Goal: Task Accomplishment & Management: Manage account settings

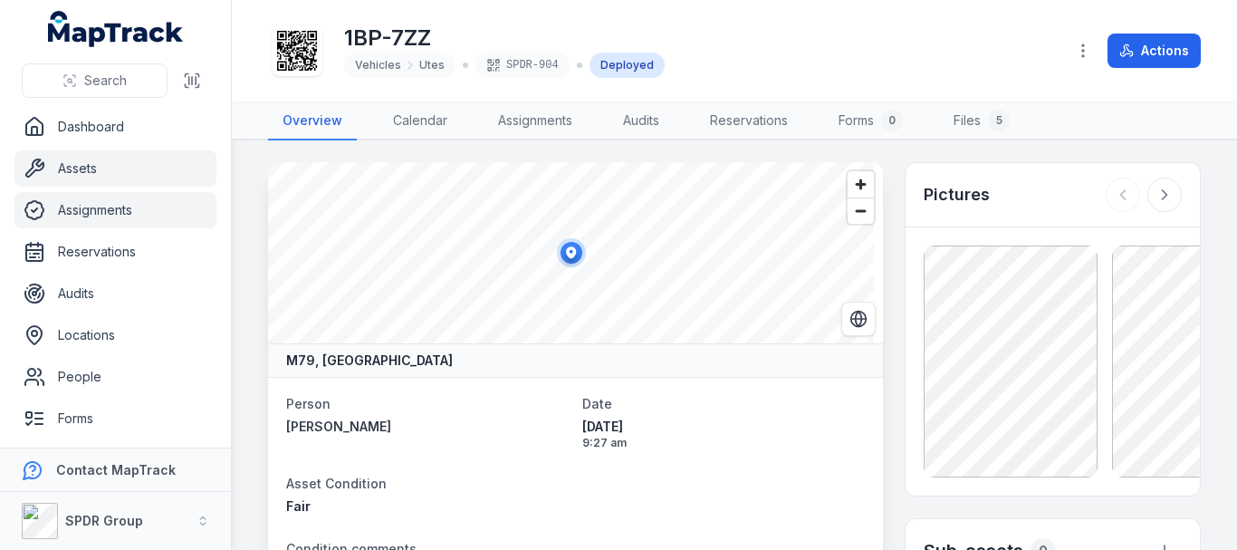
click at [81, 217] on link "Assignments" at bounding box center [115, 210] width 202 height 36
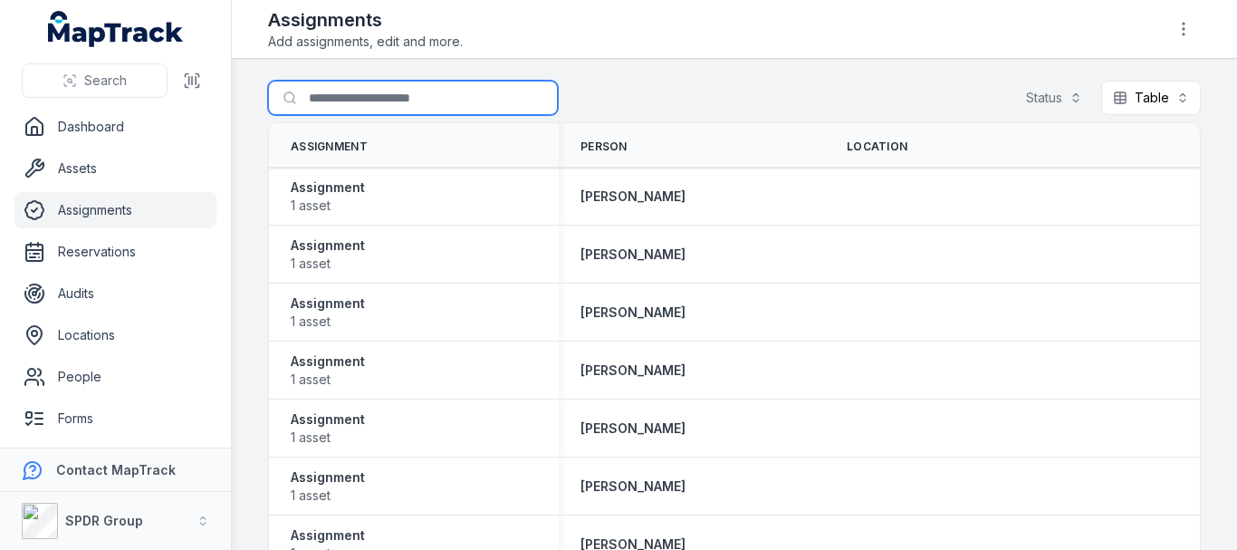
click at [399, 81] on input "Search for assignments" at bounding box center [413, 98] width 290 height 34
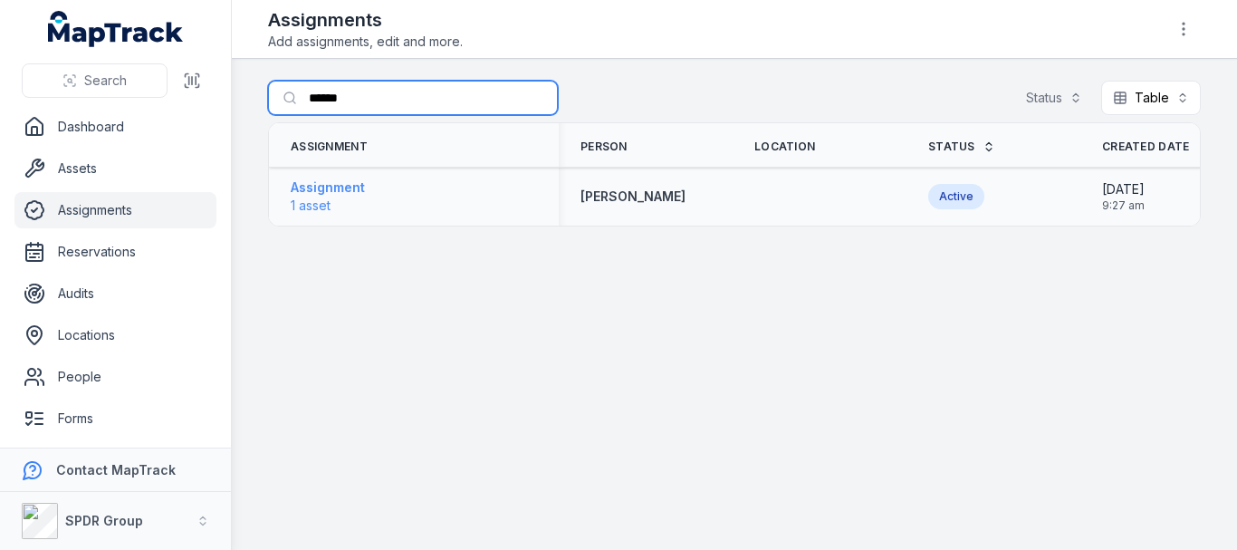
type input "******"
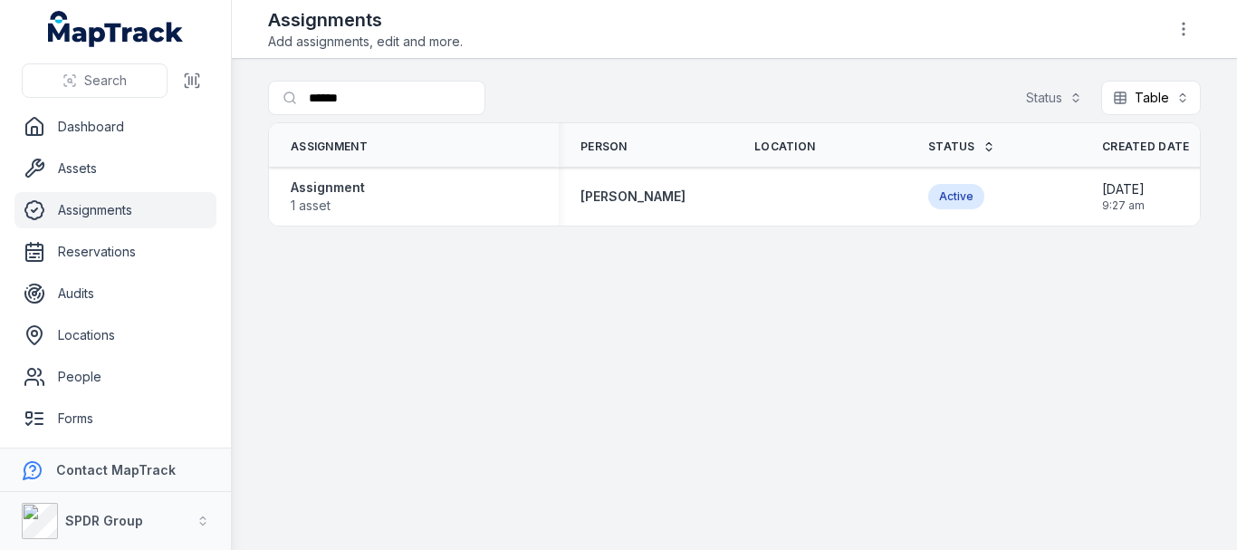
scroll to position [0, 228]
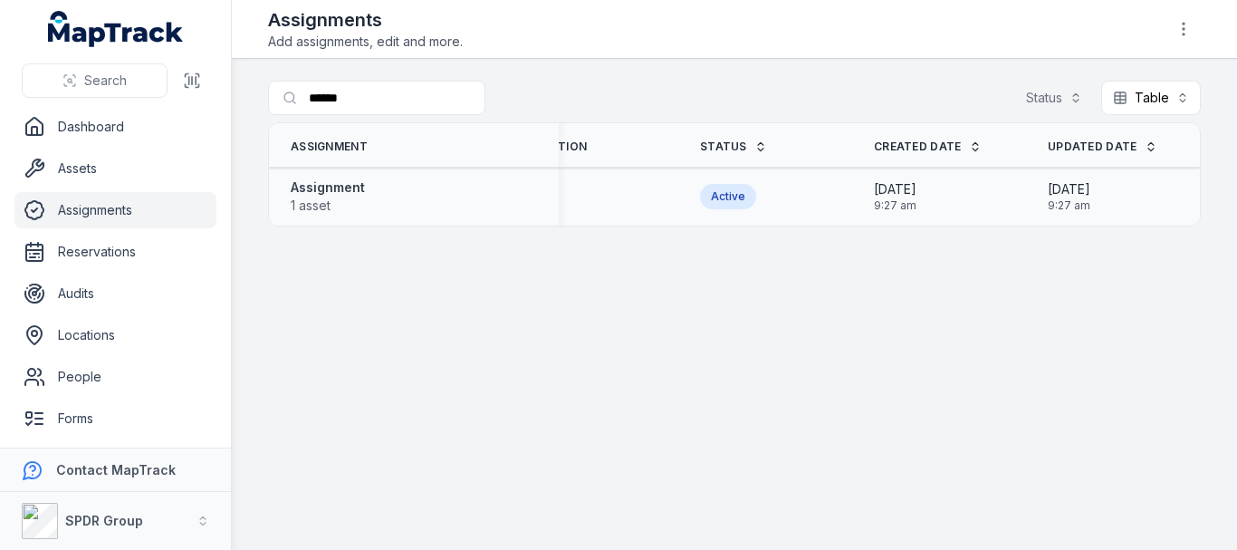
click at [368, 216] on div "Assignment 1 asset" at bounding box center [414, 196] width 290 height 51
click at [341, 183] on strong "Assignment" at bounding box center [328, 187] width 74 height 18
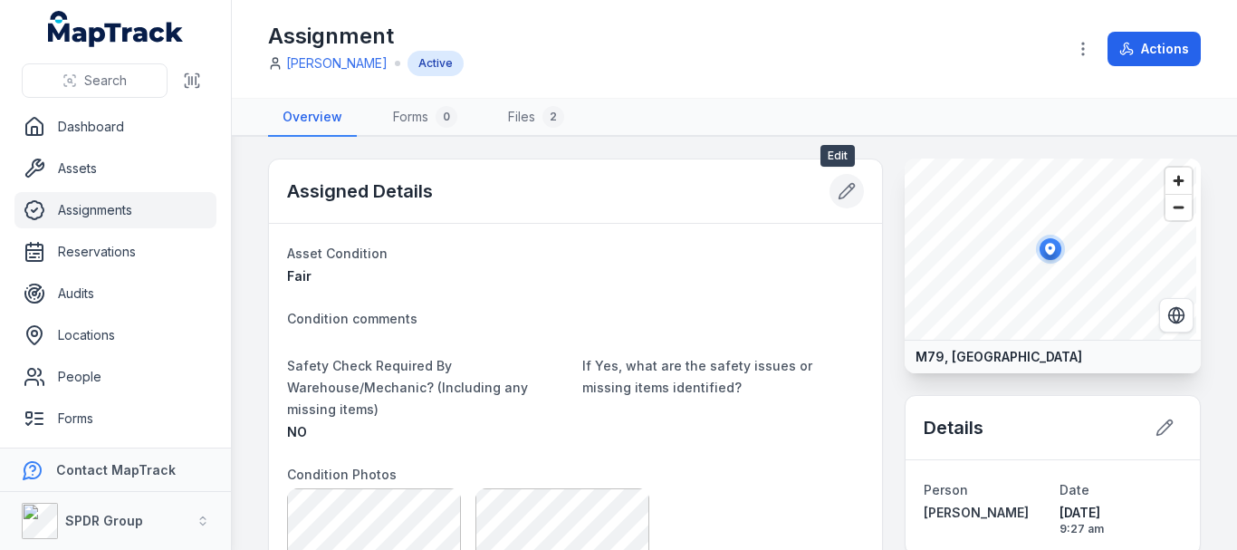
click at [841, 199] on icon at bounding box center [846, 191] width 18 height 18
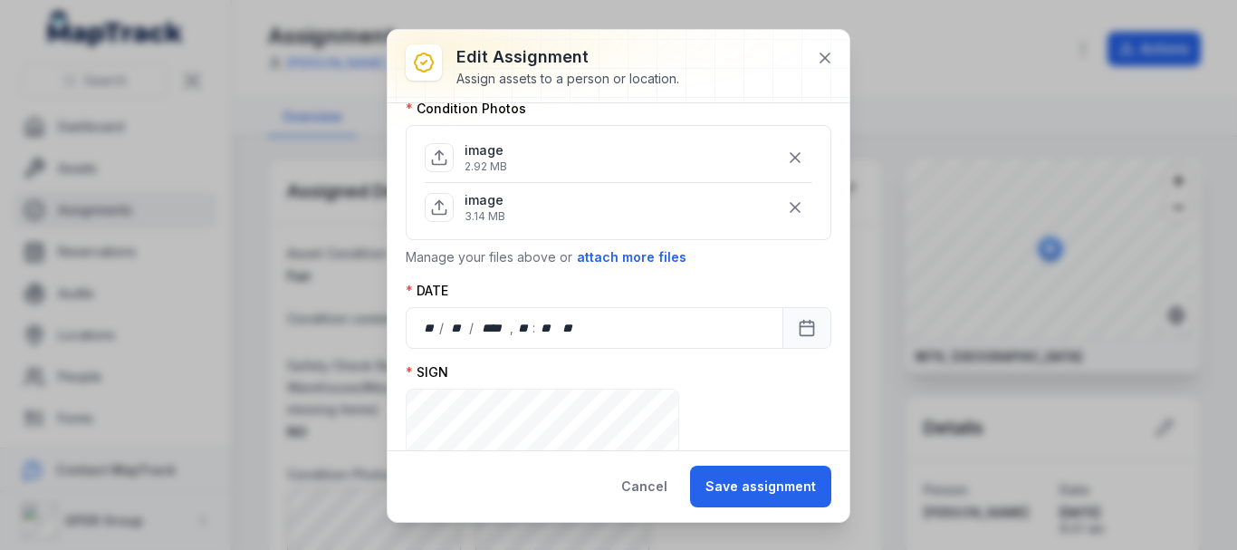
scroll to position [684, 0]
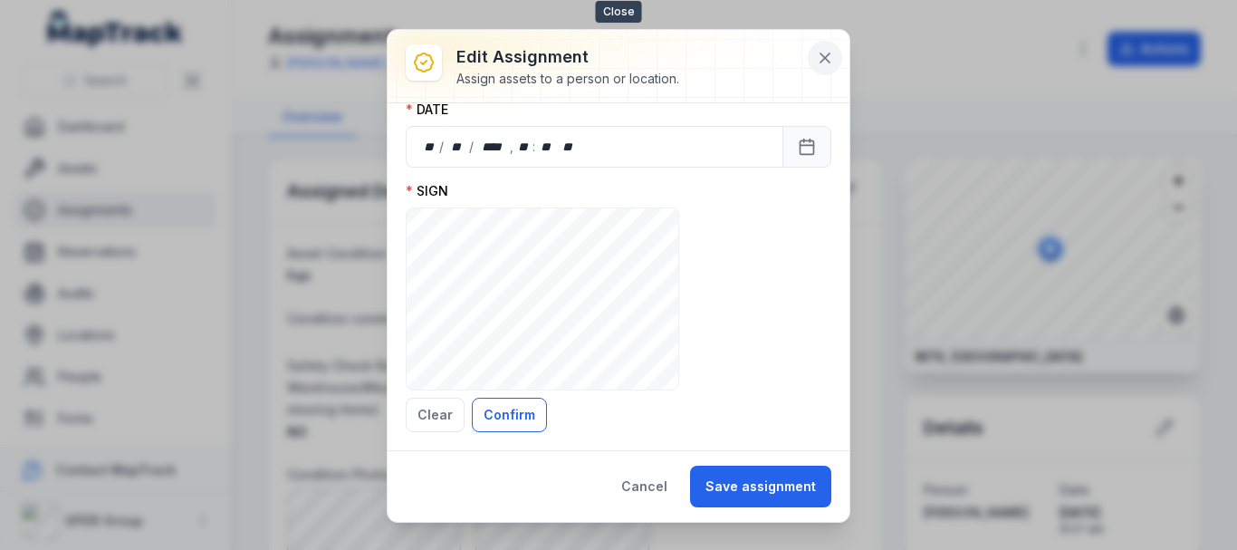
click at [828, 60] on icon at bounding box center [825, 58] width 18 height 18
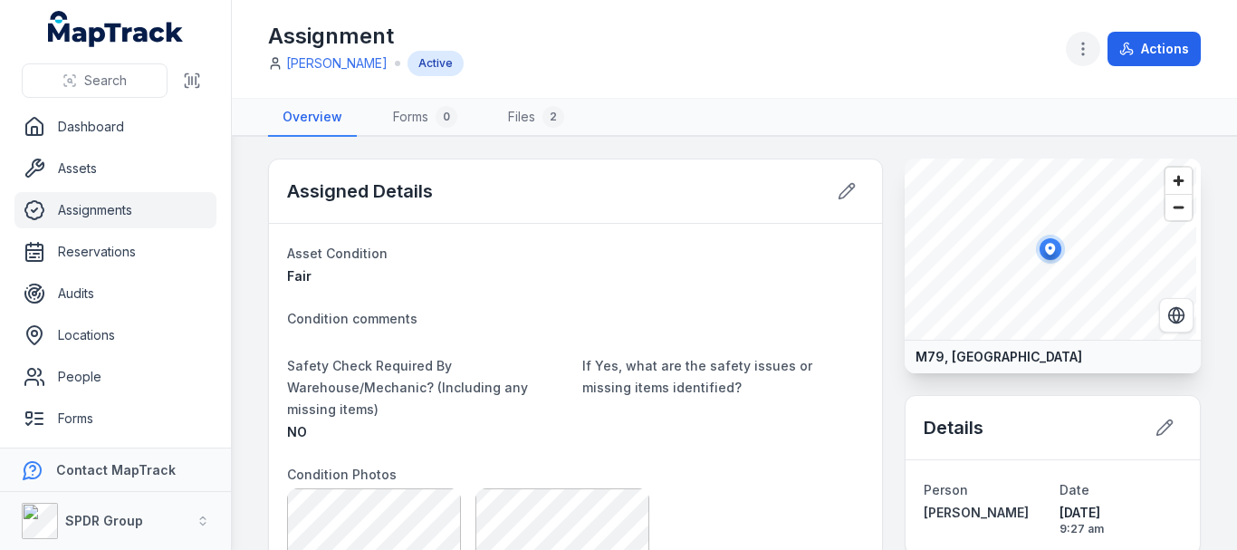
click at [1077, 51] on icon "button" at bounding box center [1083, 49] width 18 height 18
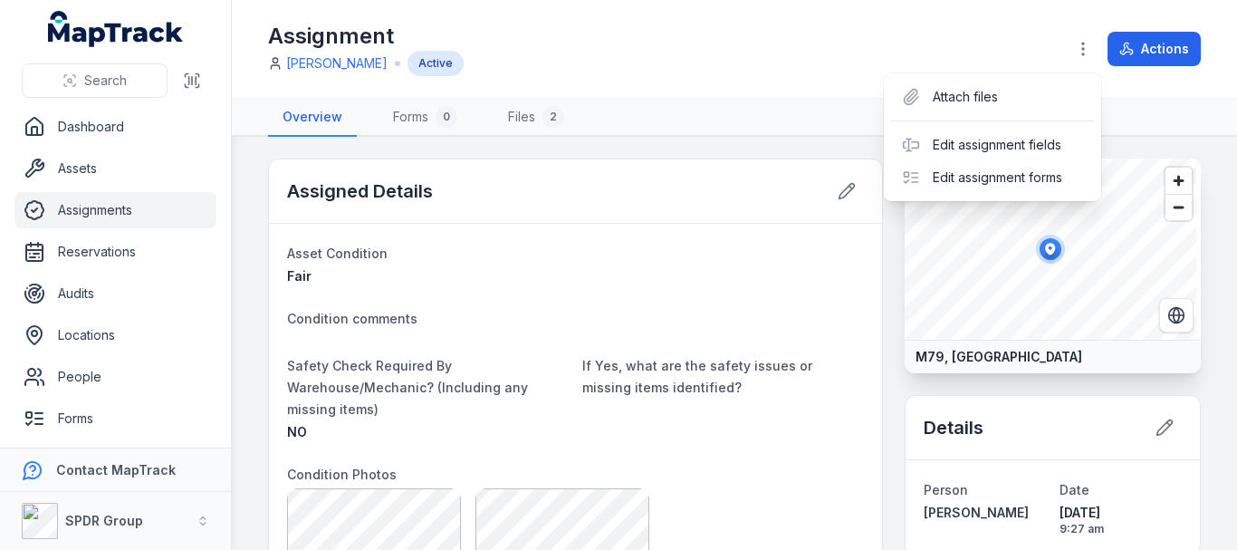
click at [799, 377] on div "Toggle Navigation Assignment [PERSON_NAME] Active Actions Overview Forms 0 File…" at bounding box center [734, 275] width 1005 height 550
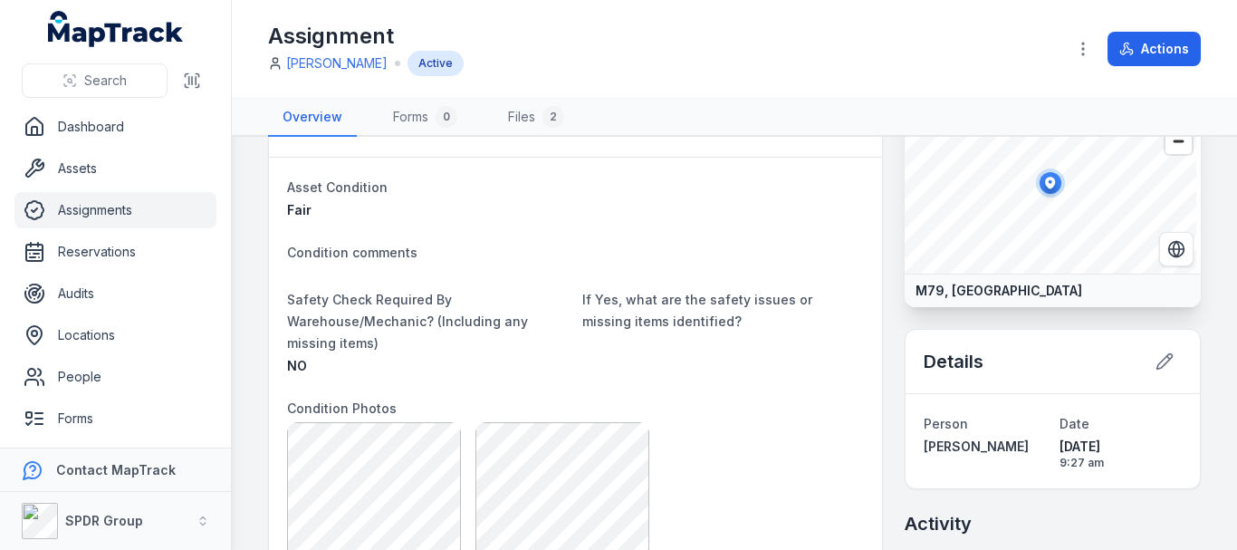
scroll to position [0, 0]
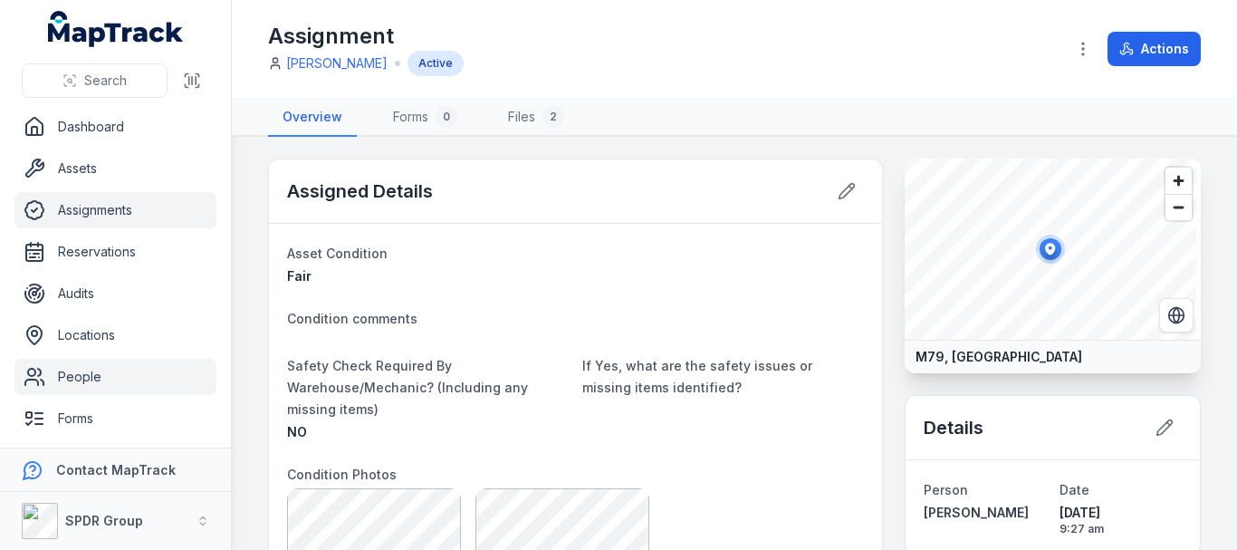
click at [83, 389] on link "People" at bounding box center [115, 377] width 202 height 36
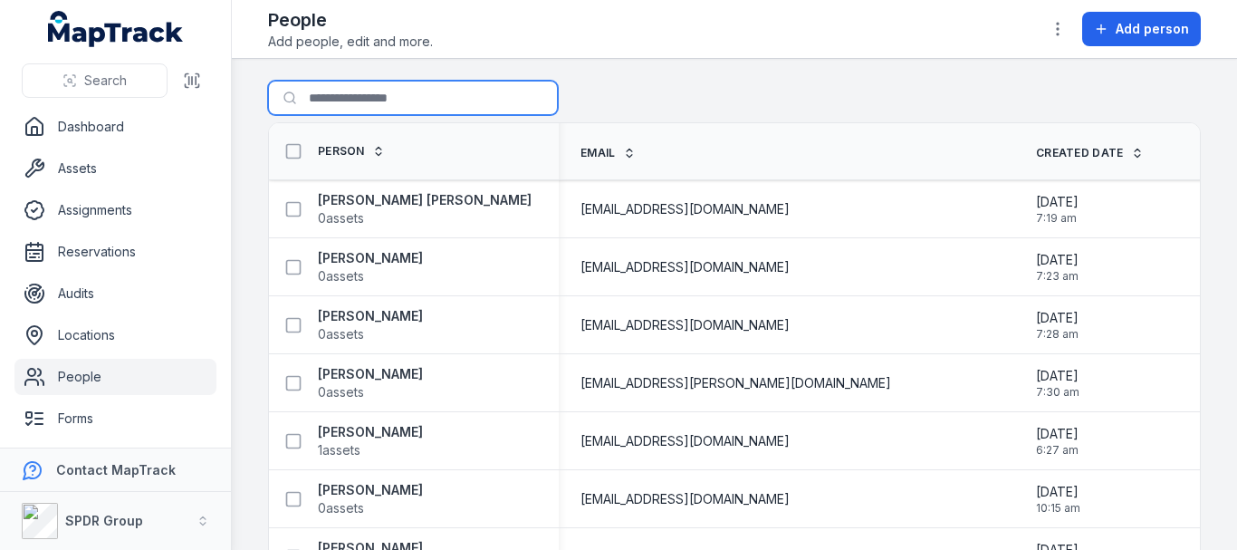
click at [295, 112] on input "Search for people" at bounding box center [413, 98] width 290 height 34
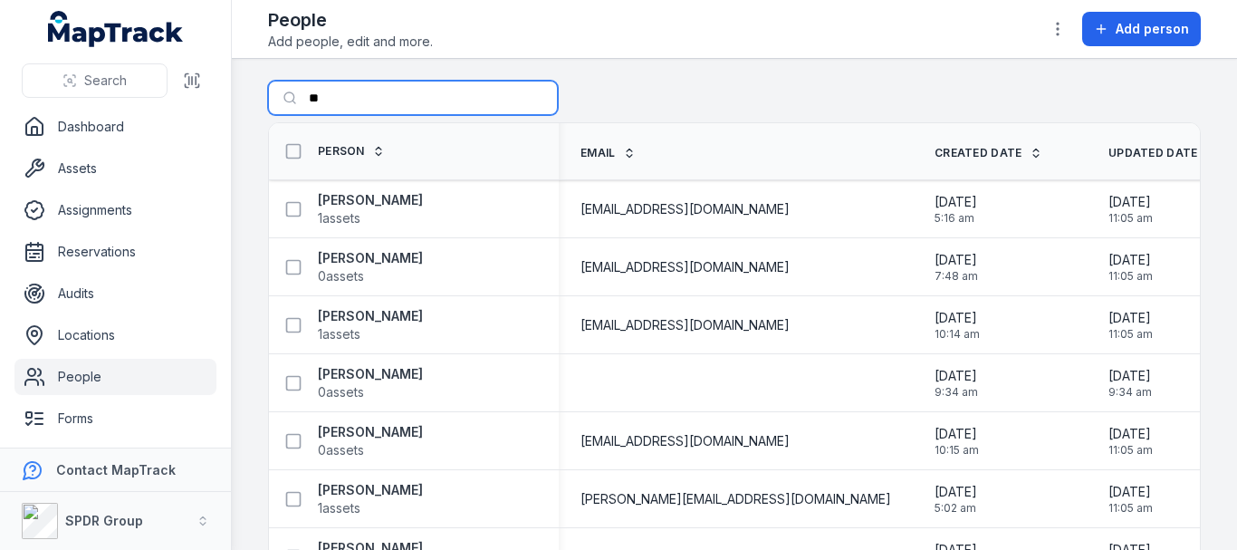
click at [341, 89] on input "**" at bounding box center [413, 98] width 290 height 34
type input "******"
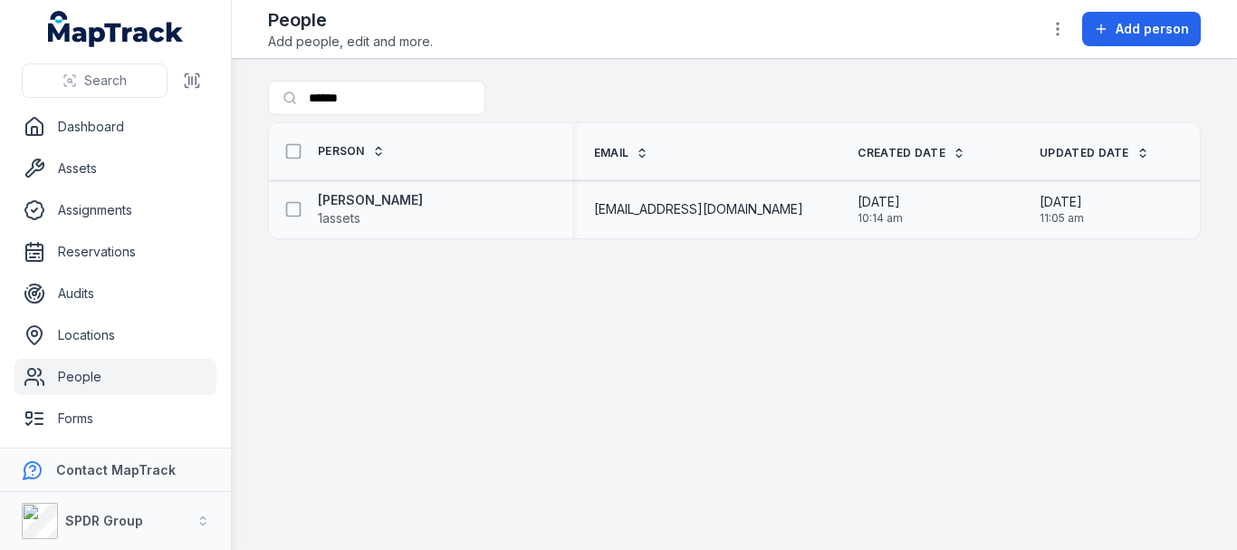
click at [418, 204] on div "[PERSON_NAME] 1 assets" at bounding box center [413, 209] width 274 height 36
click at [378, 198] on strong "[PERSON_NAME]" at bounding box center [370, 200] width 105 height 18
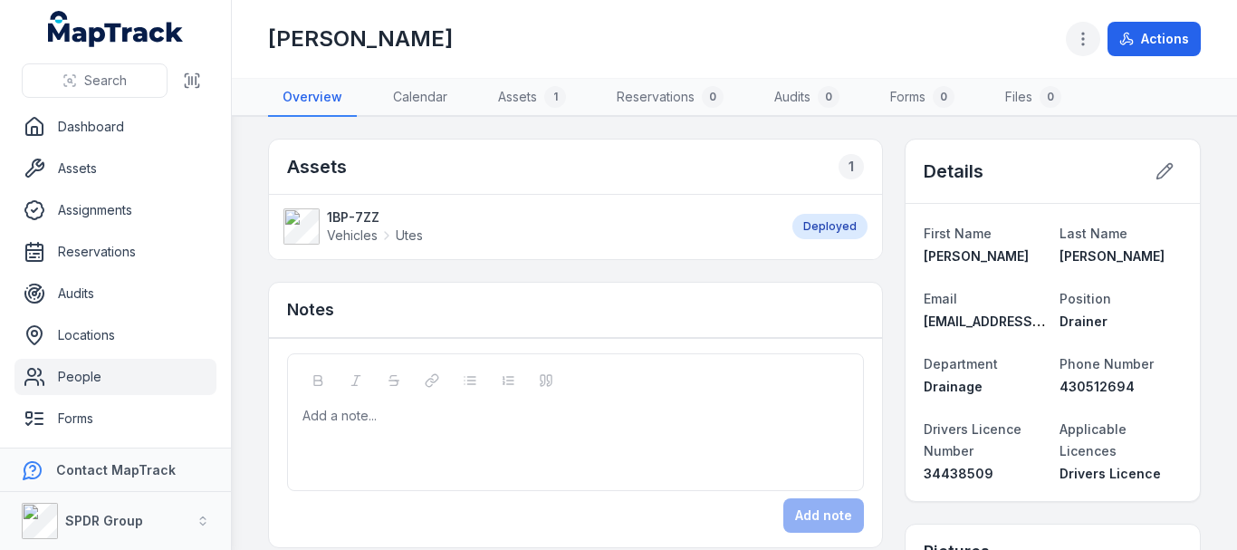
click at [1072, 43] on button "button" at bounding box center [1083, 39] width 34 height 34
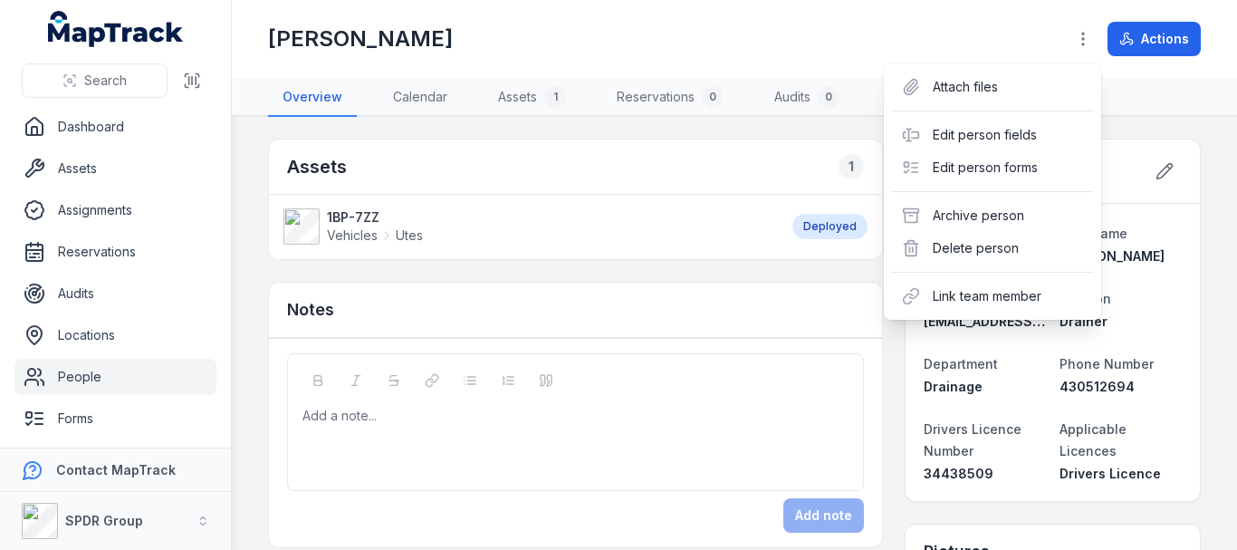
click at [486, 95] on div "Toggle Navigation [PERSON_NAME] Actions Overview Calendar Assets 1 Reservations…" at bounding box center [734, 275] width 1005 height 550
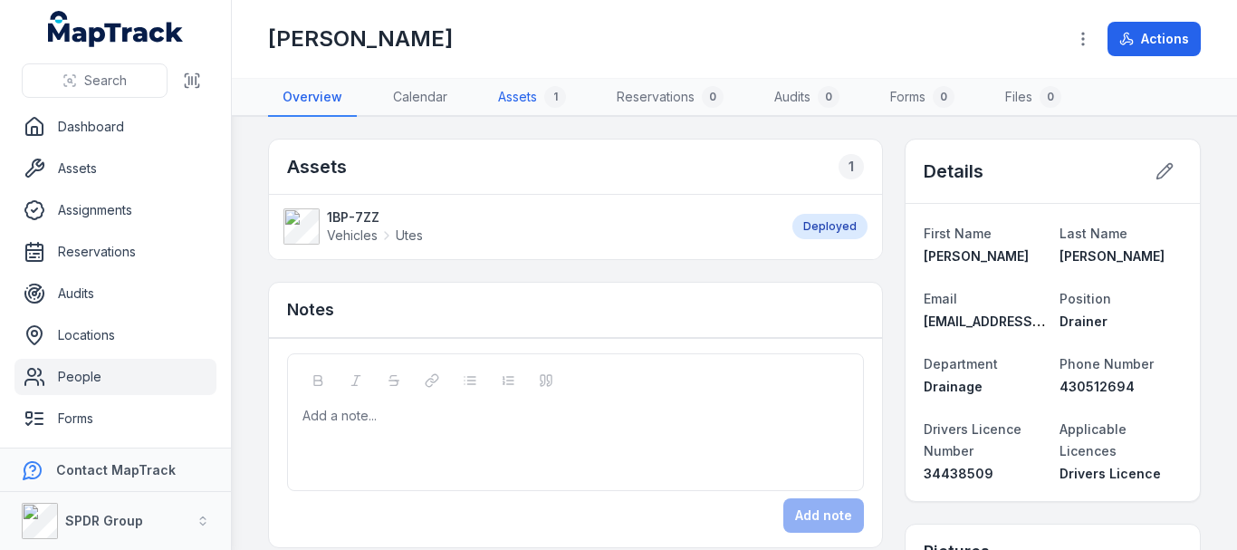
click at [528, 115] on link "Assets 1" at bounding box center [531, 98] width 97 height 38
click at [517, 97] on link "Assets 1" at bounding box center [531, 98] width 97 height 38
click at [526, 100] on link "Assets 1" at bounding box center [531, 98] width 97 height 38
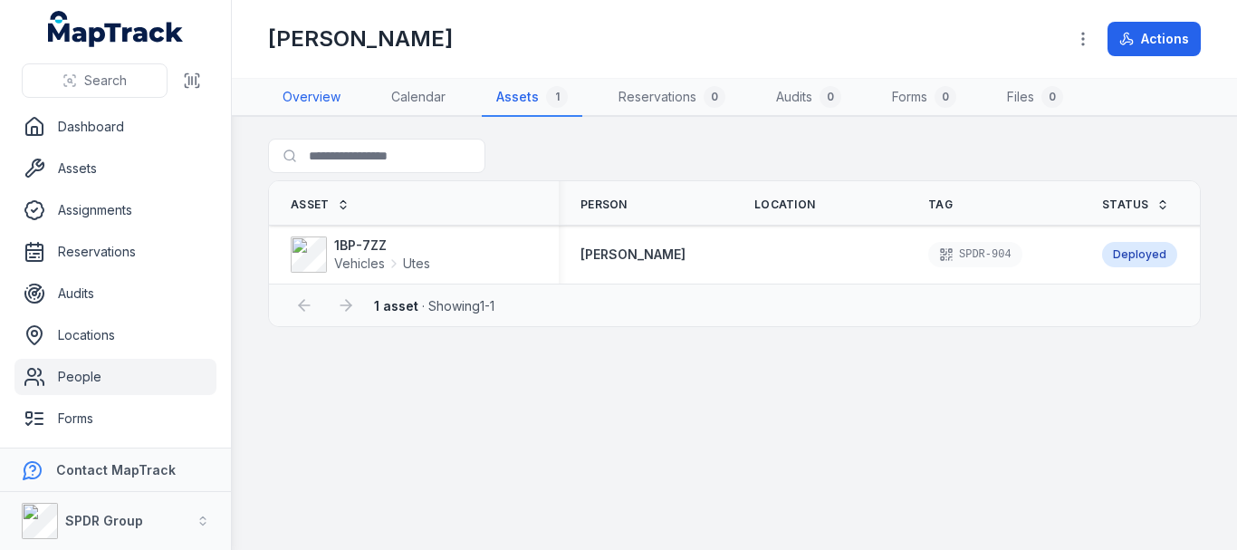
click at [312, 100] on link "Overview" at bounding box center [311, 98] width 87 height 38
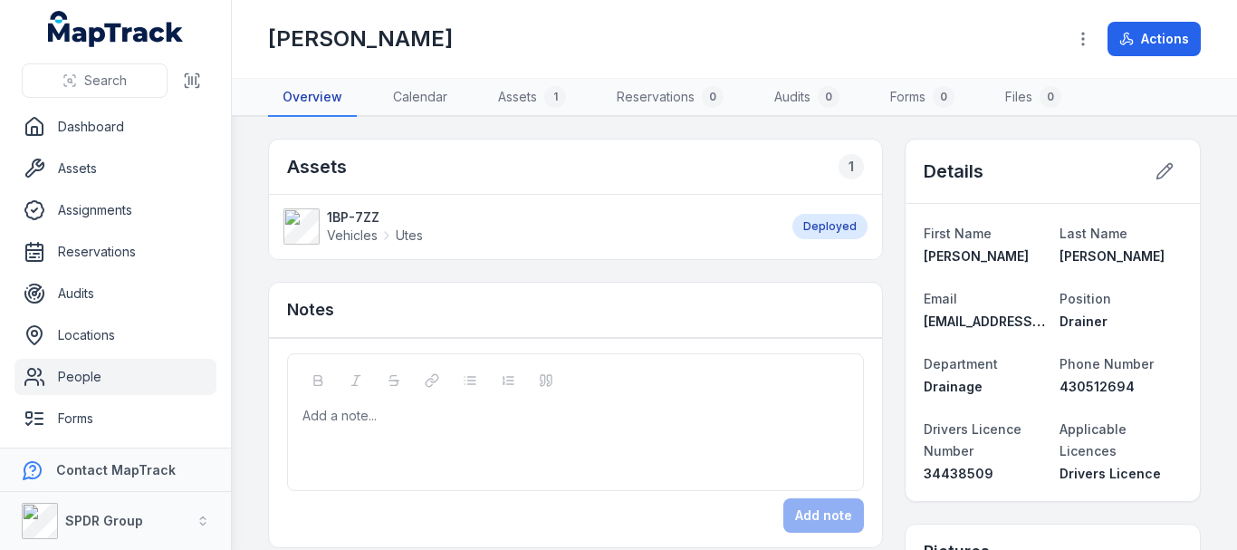
scroll to position [453, 0]
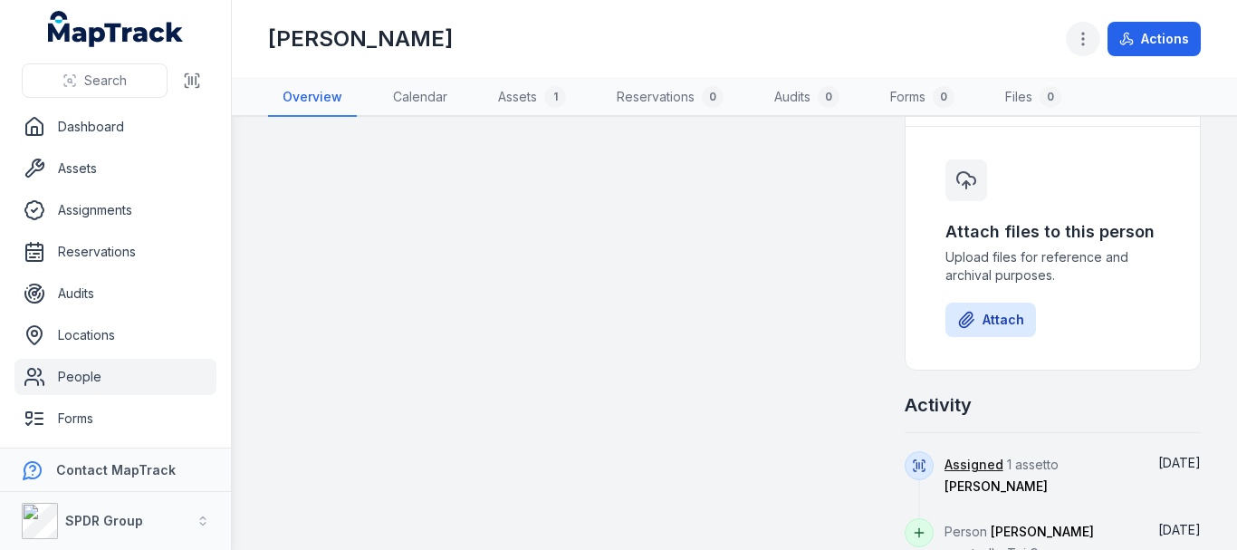
click at [1081, 43] on icon "button" at bounding box center [1083, 39] width 18 height 18
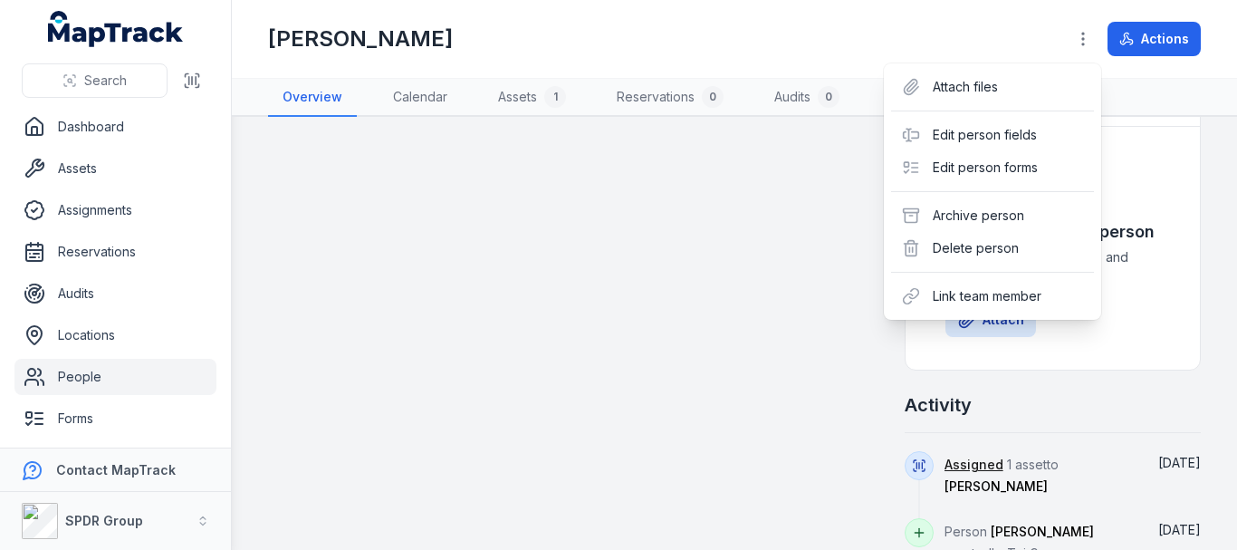
click at [482, 251] on div "Toggle Navigation [PERSON_NAME] Actions Overview Calendar Assets 1 Reservations…" at bounding box center [734, 275] width 1005 height 550
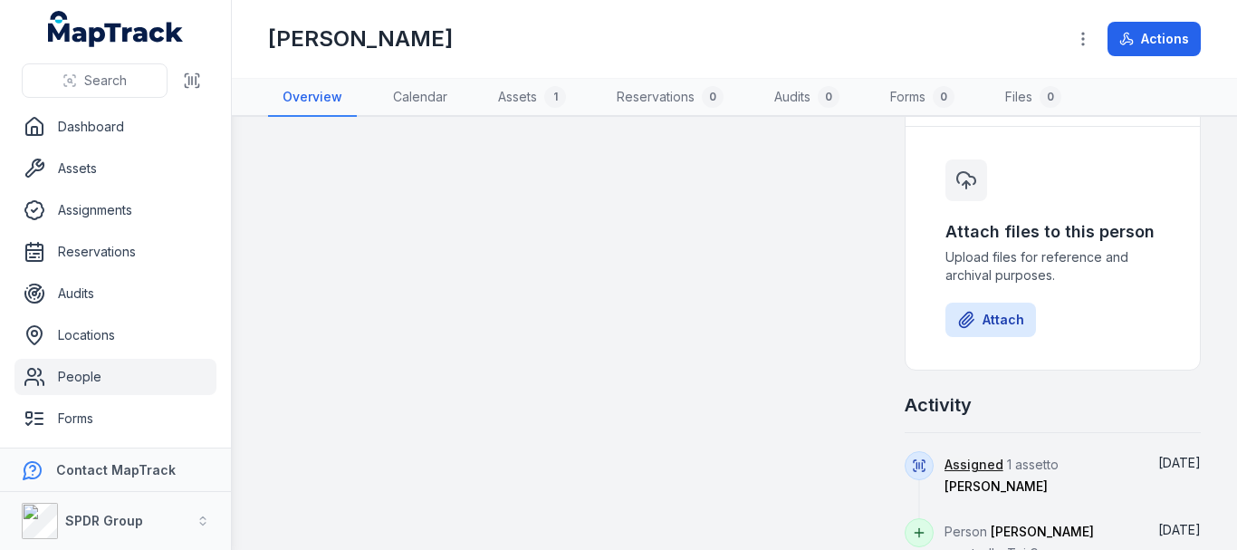
scroll to position [0, 0]
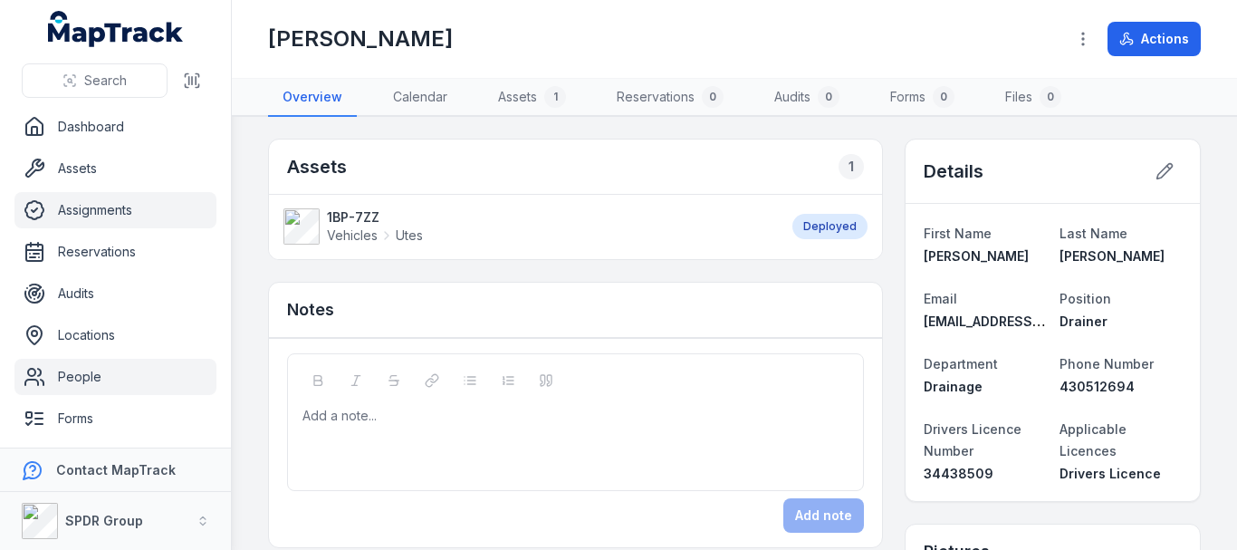
click at [110, 209] on link "Assignments" at bounding box center [115, 210] width 202 height 36
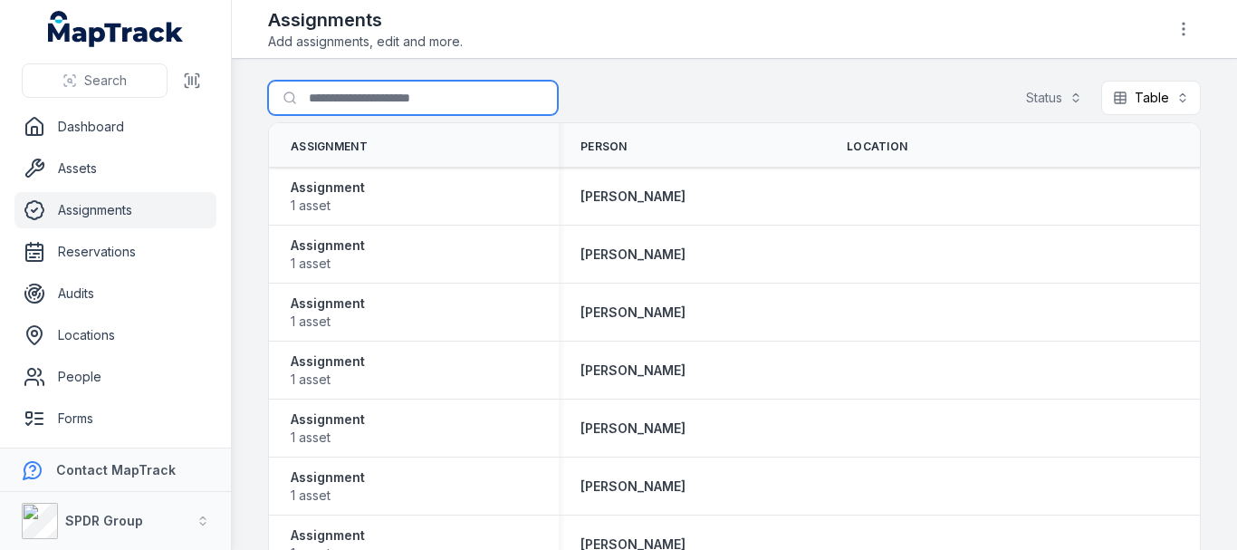
click at [408, 96] on input "Search for assignments" at bounding box center [413, 98] width 290 height 34
type input "******"
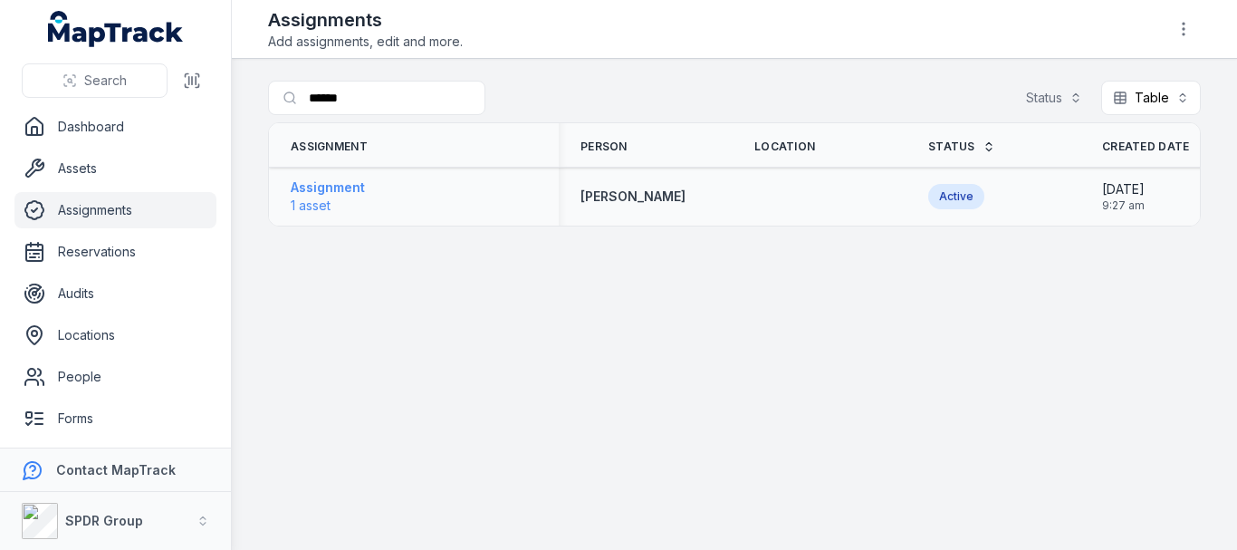
click at [347, 202] on span "1 asset" at bounding box center [328, 205] width 74 height 18
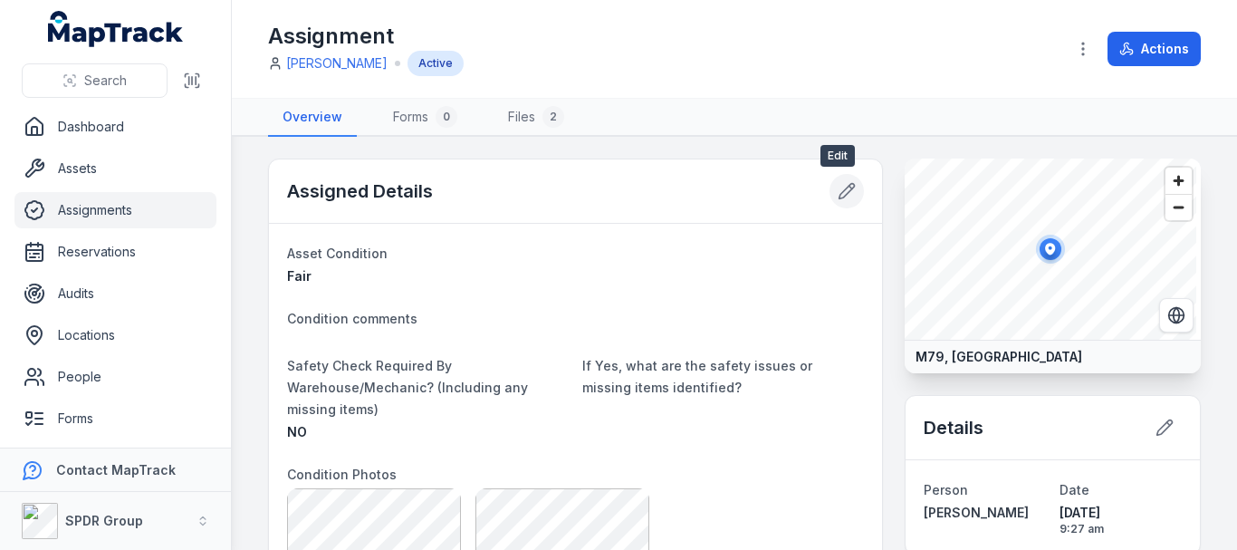
click at [834, 202] on button at bounding box center [846, 191] width 34 height 34
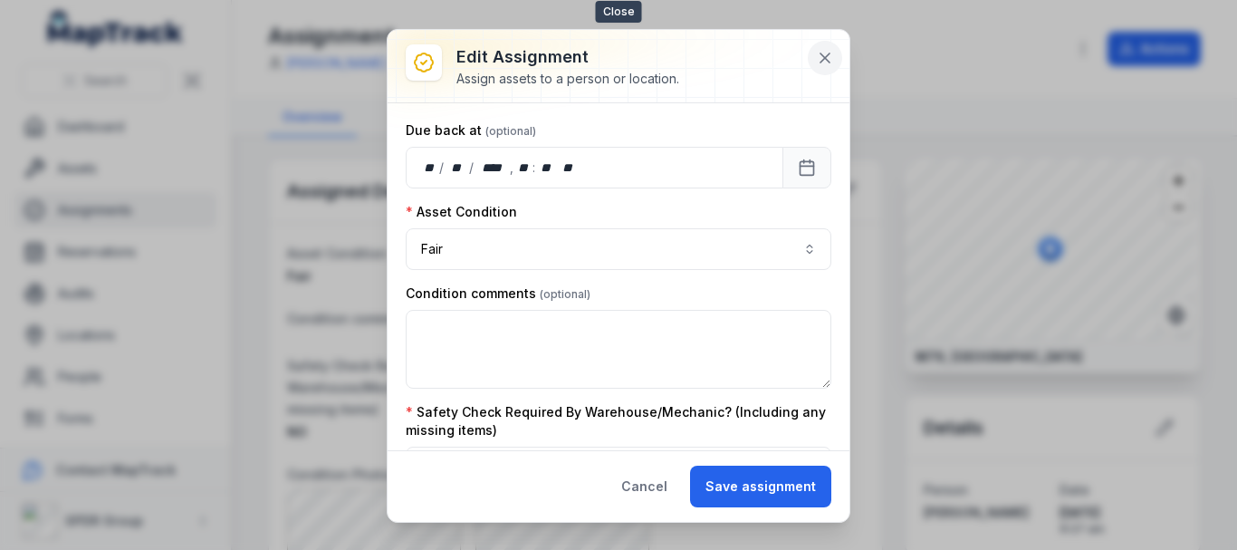
click at [828, 67] on button at bounding box center [825, 58] width 34 height 34
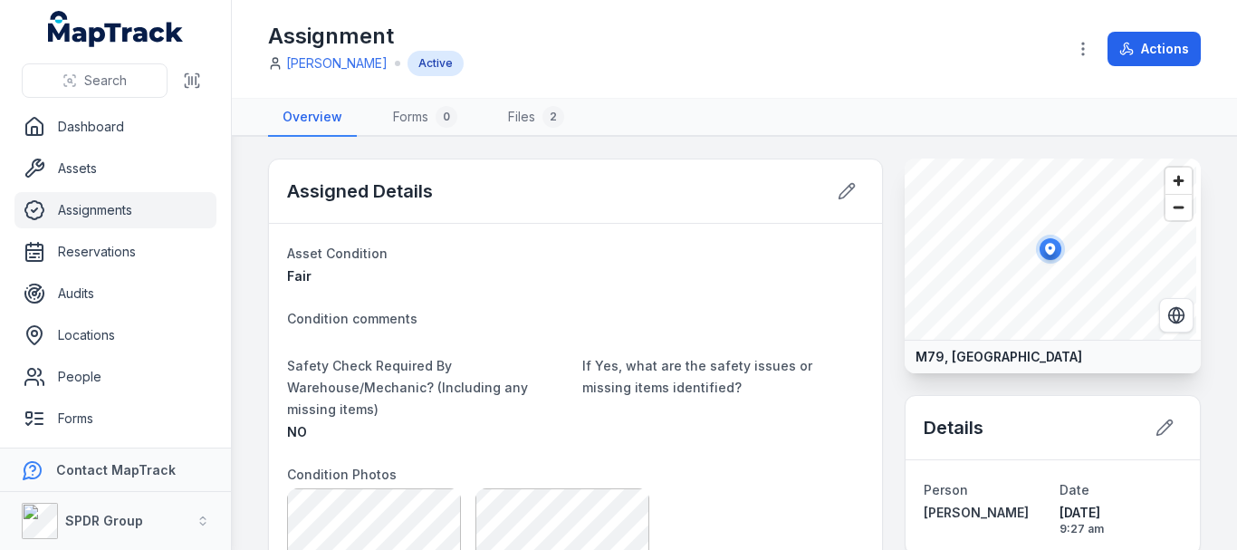
drag, startPoint x: 1082, startPoint y: 53, endPoint x: 1059, endPoint y: 67, distance: 26.9
click at [1080, 54] on icon "button" at bounding box center [1083, 49] width 18 height 18
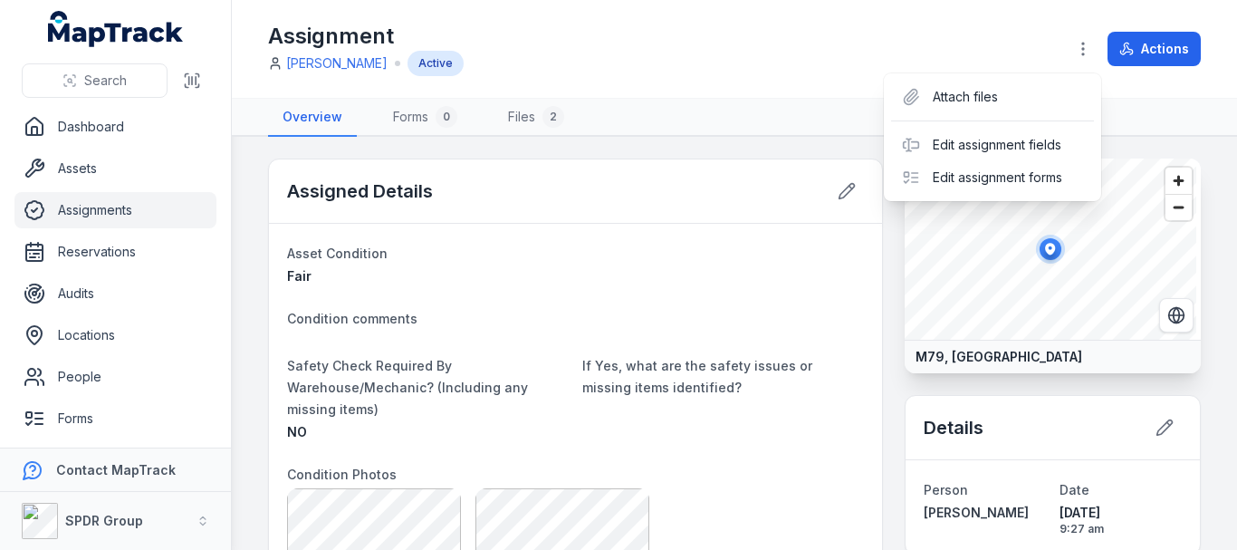
click at [609, 325] on div "Toggle Navigation Assignment [PERSON_NAME] Active Actions Overview Forms 0 File…" at bounding box center [734, 275] width 1005 height 550
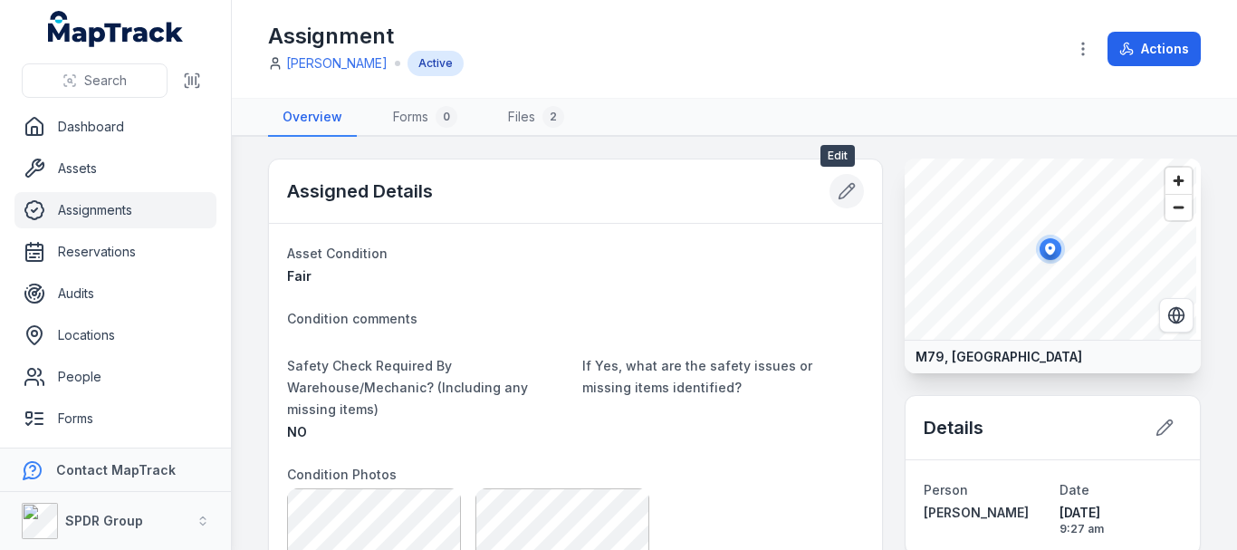
click at [838, 193] on icon at bounding box center [845, 191] width 15 height 15
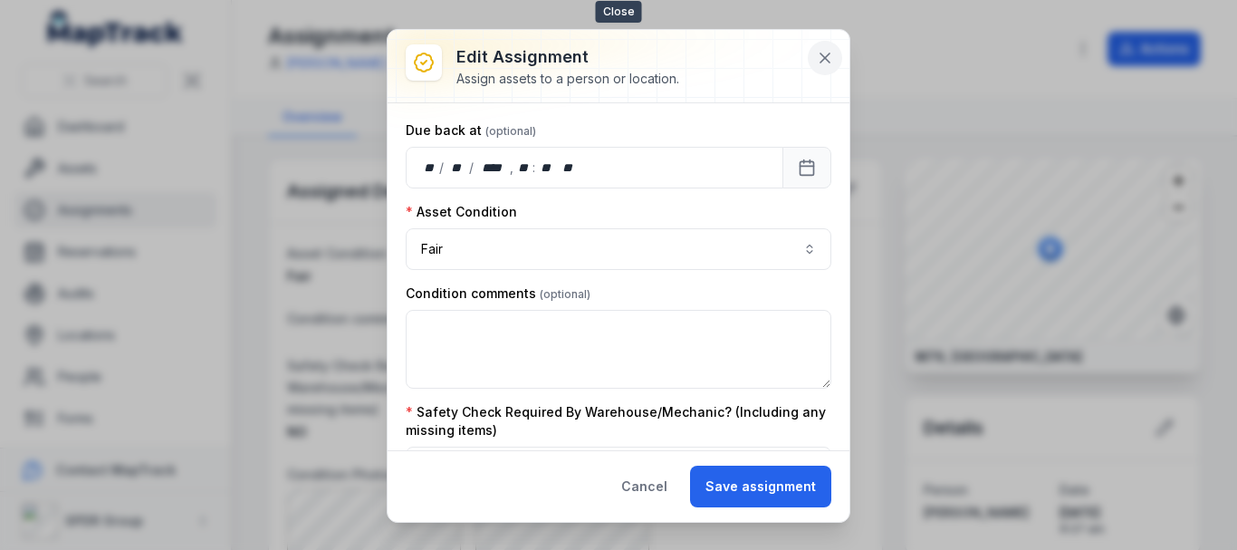
click at [817, 46] on button at bounding box center [825, 58] width 34 height 34
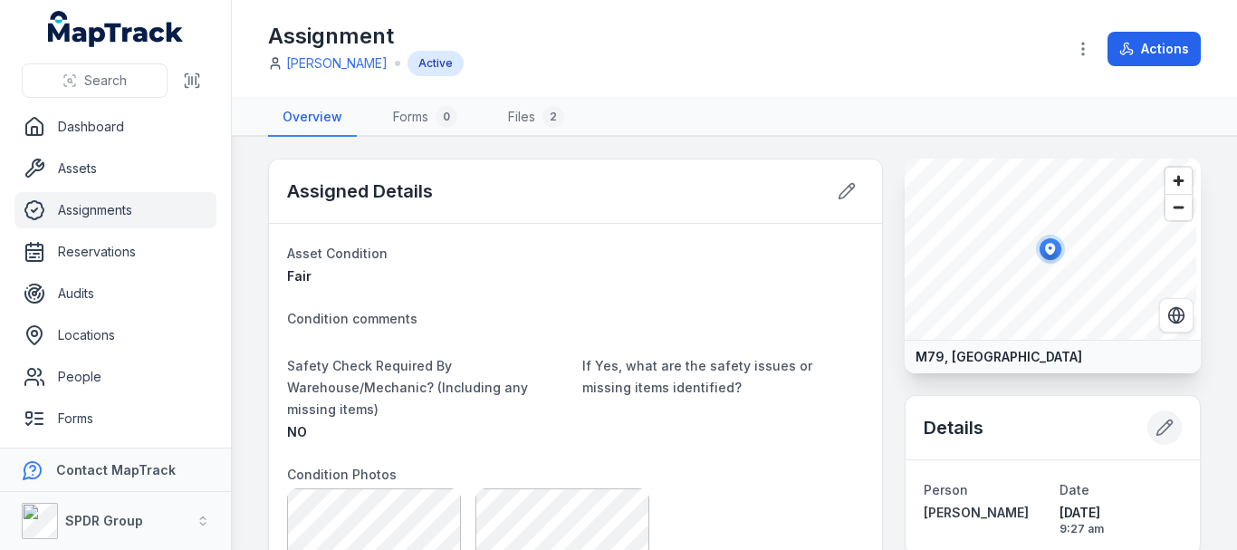
drag, startPoint x: 1172, startPoint y: 429, endPoint x: 1156, endPoint y: 425, distance: 16.9
click at [1160, 426] on div "Details" at bounding box center [1052, 428] width 294 height 64
click at [1167, 425] on icon at bounding box center [1168, 423] width 3 height 3
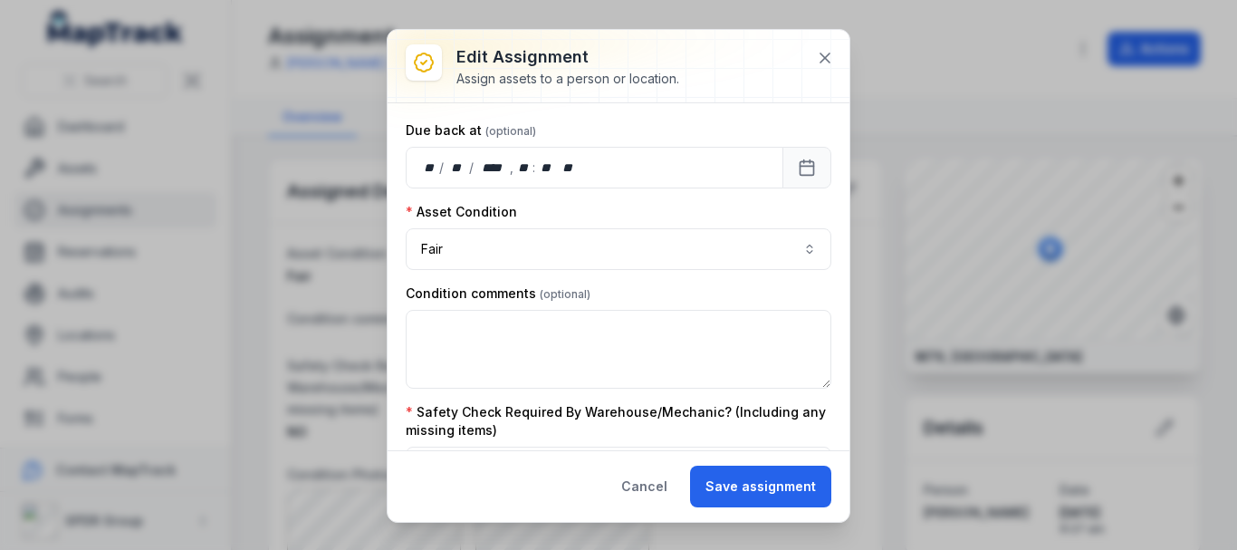
scroll to position [684, 0]
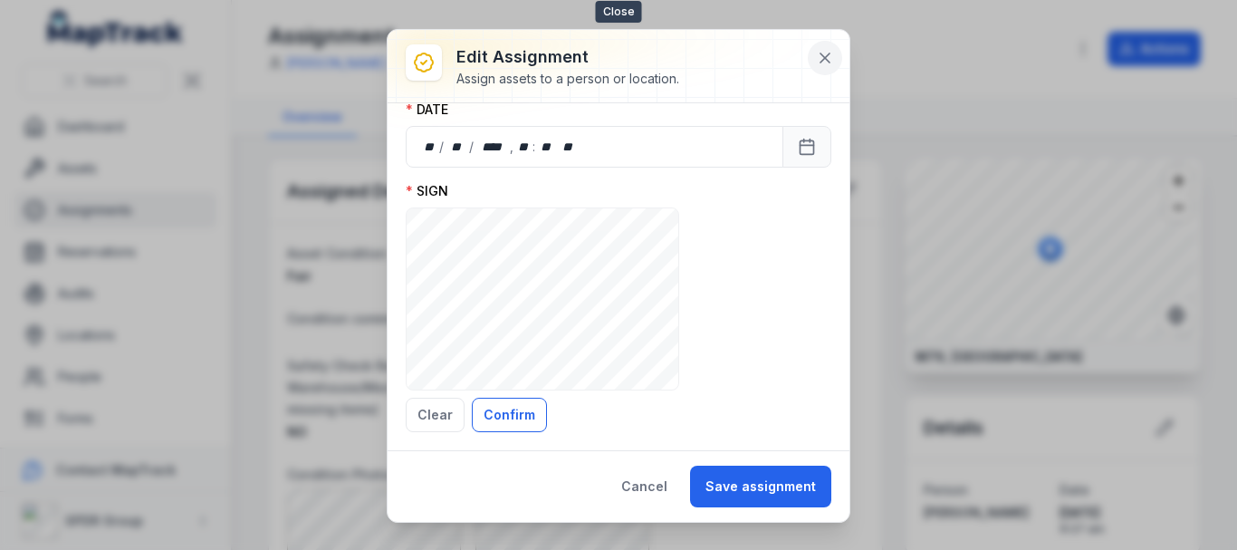
click at [824, 57] on icon at bounding box center [825, 58] width 18 height 18
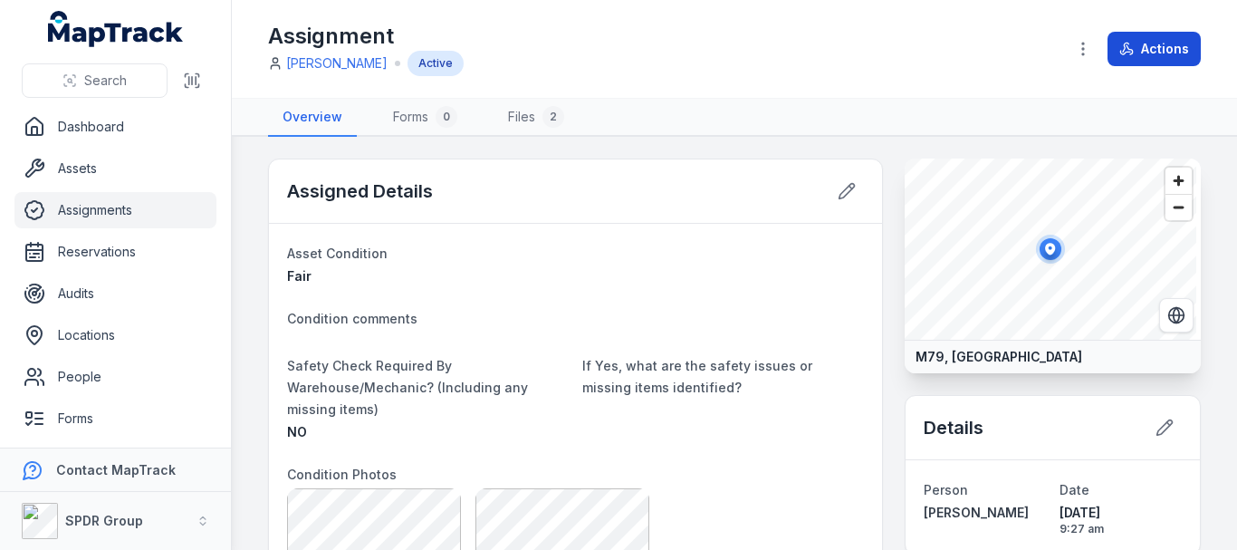
click at [1137, 54] on button "Actions" at bounding box center [1153, 49] width 93 height 34
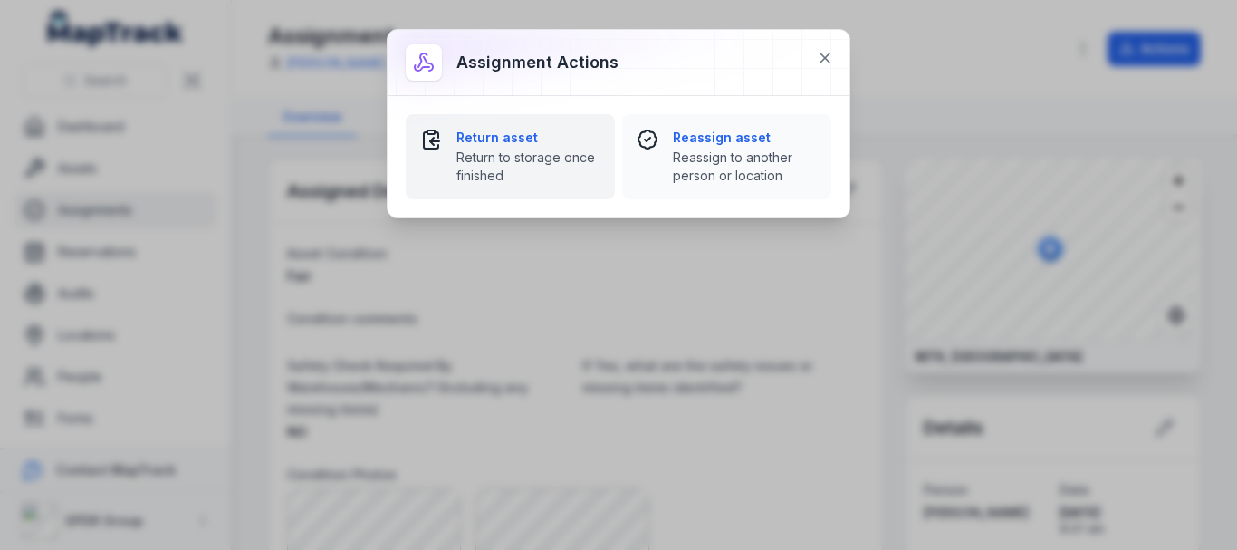
click at [515, 134] on strong "Return asset" at bounding box center [528, 138] width 144 height 18
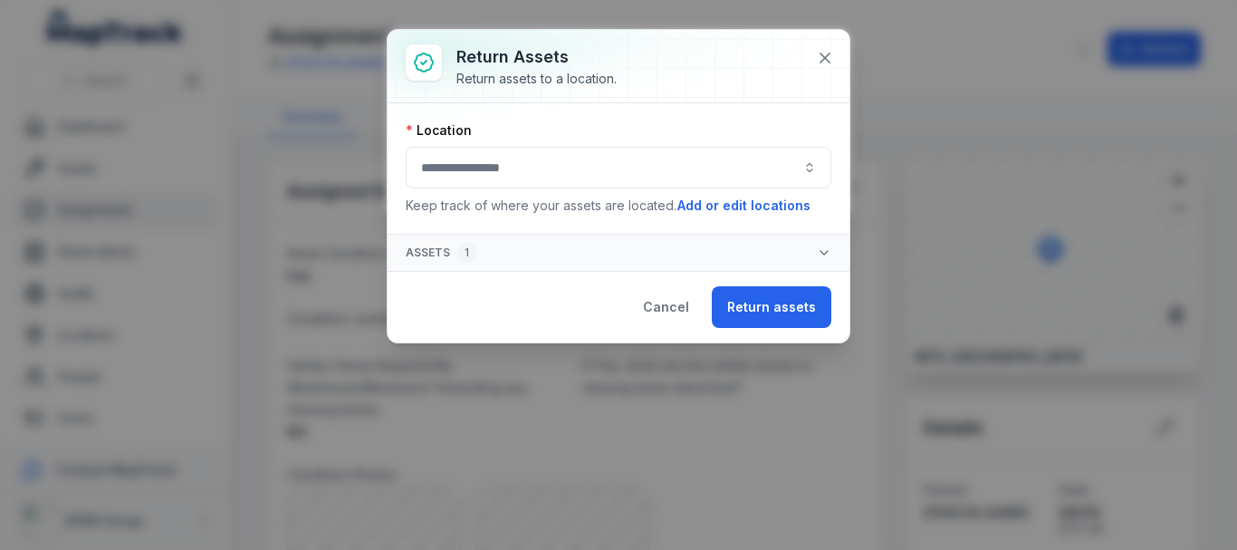
click at [495, 168] on button "button" at bounding box center [619, 168] width 426 height 42
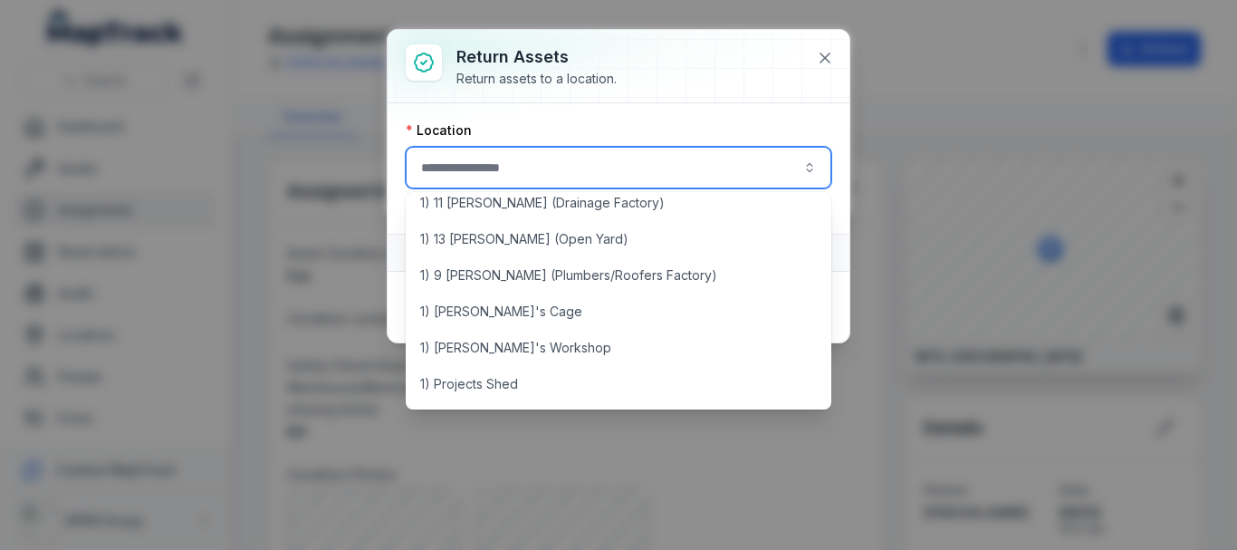
scroll to position [0, 0]
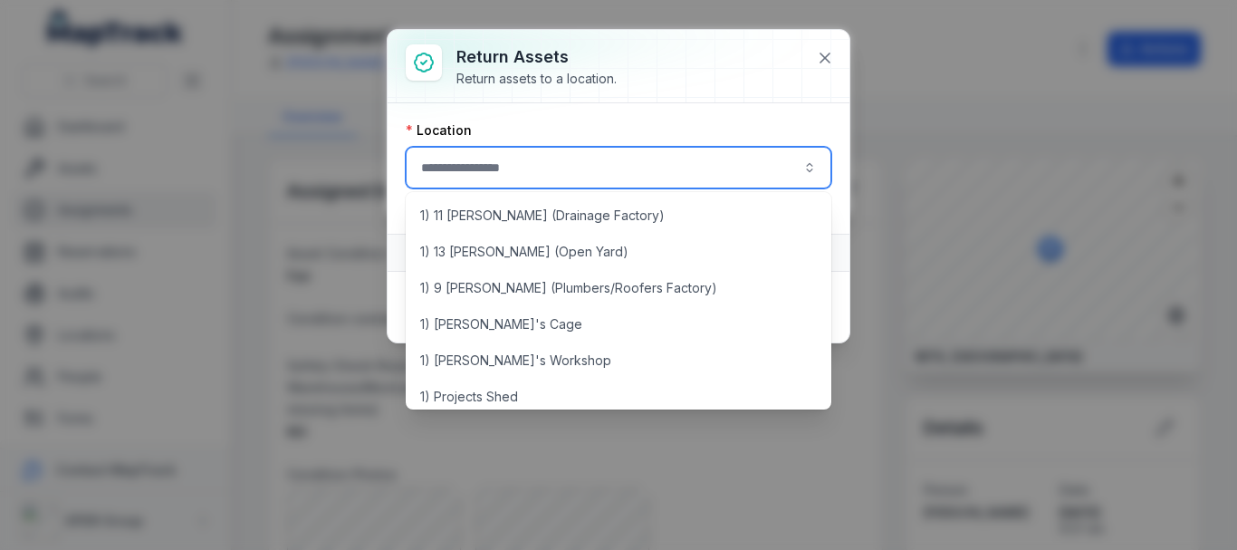
click at [536, 109] on div "Location Keep track of where your assets are located. Add or edit locations Ass…" at bounding box center [618, 186] width 462 height 167
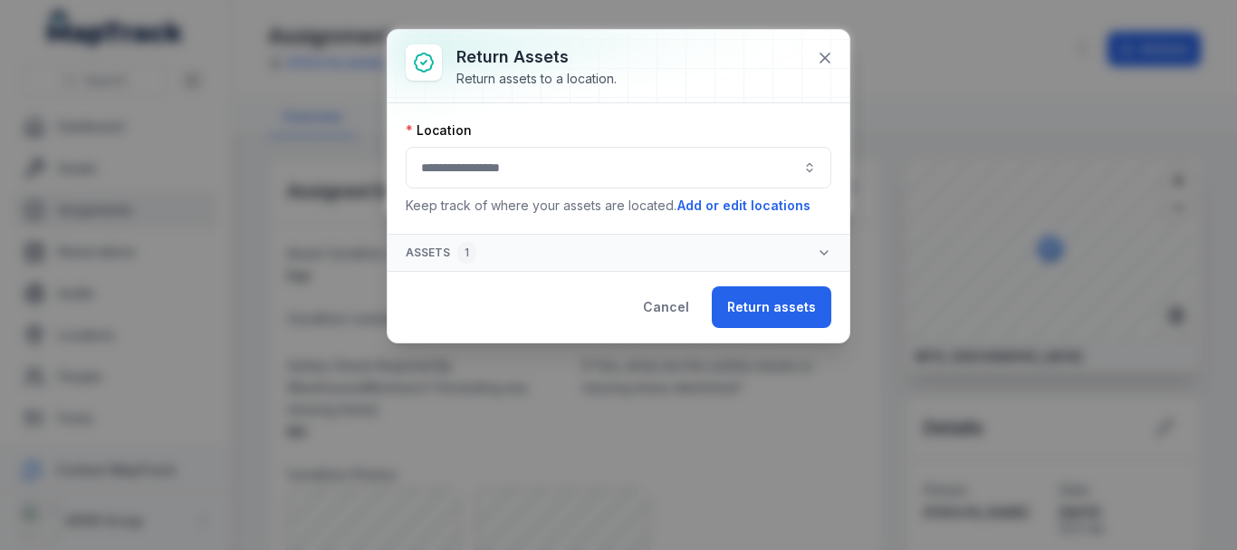
click at [532, 147] on button "button" at bounding box center [619, 168] width 426 height 42
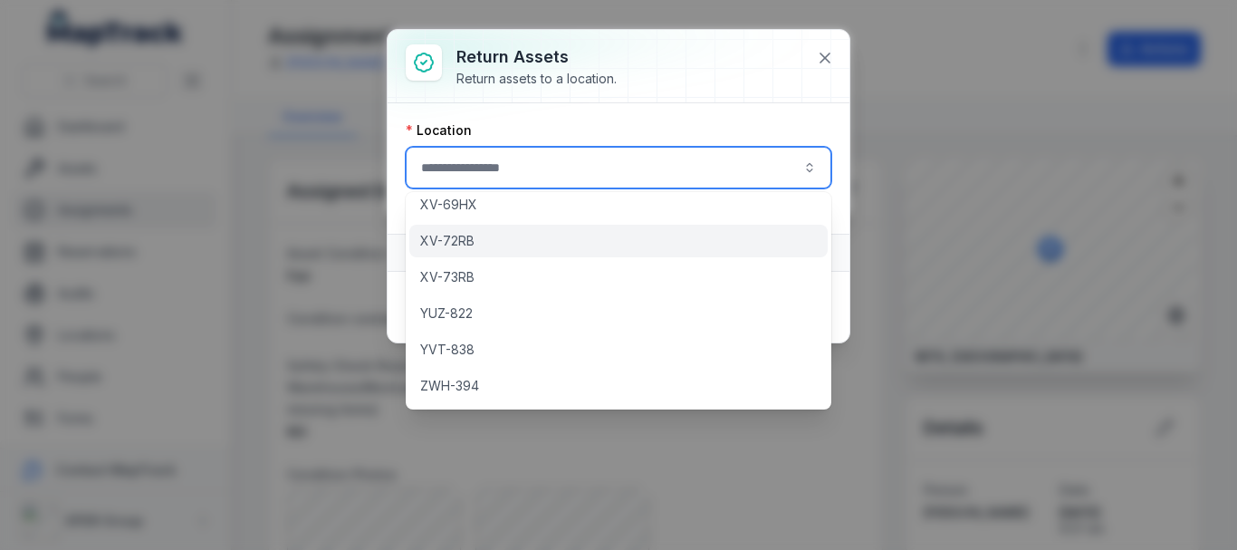
scroll to position [1369, 0]
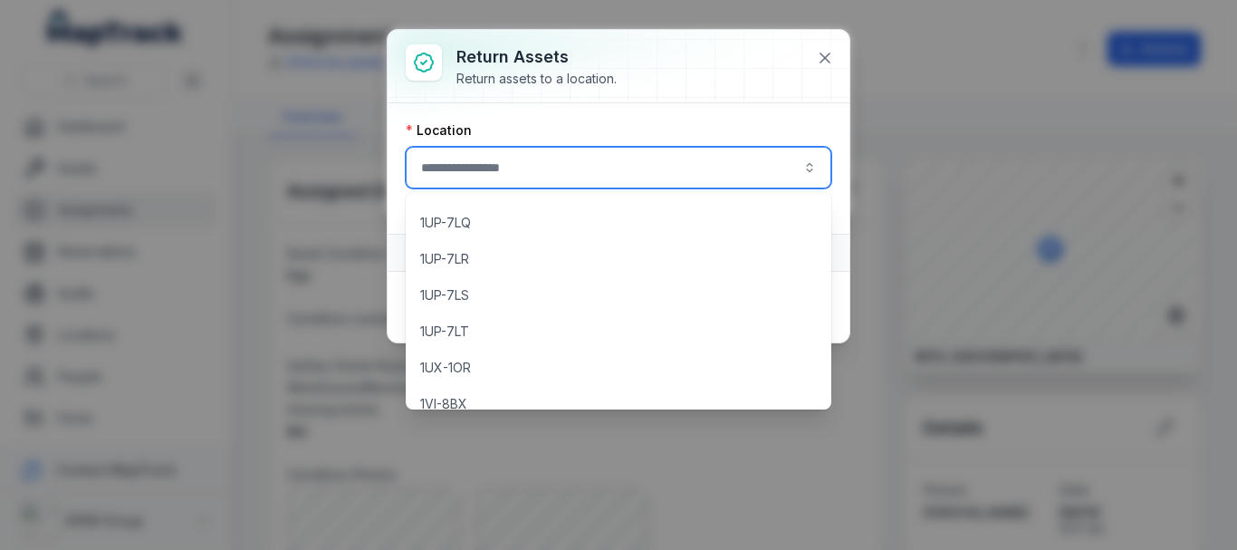
click at [556, 149] on button "button" at bounding box center [619, 168] width 426 height 42
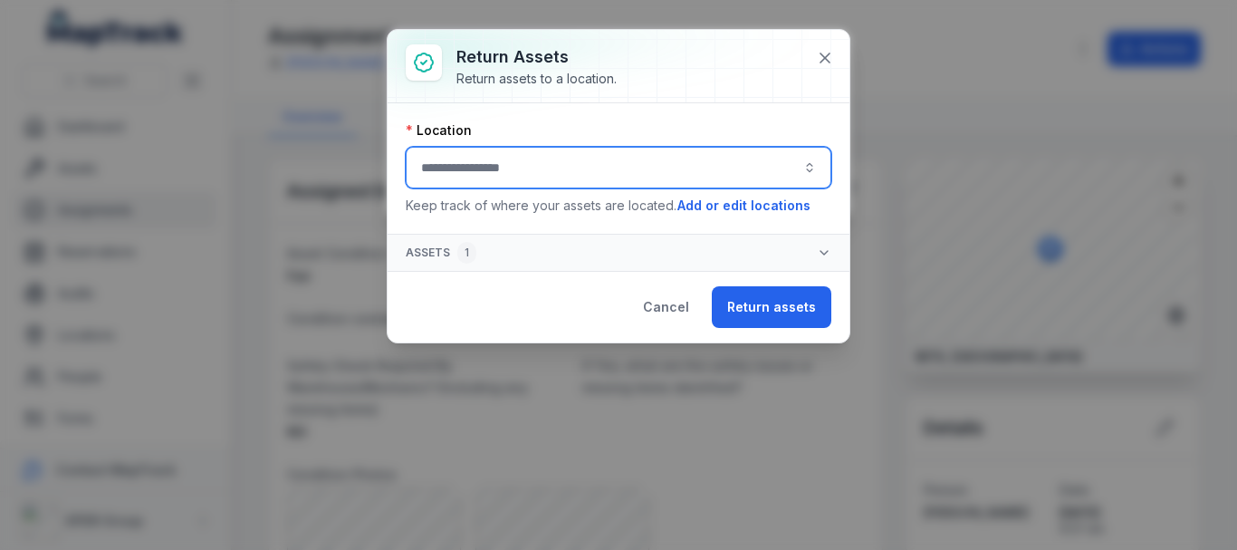
click at [549, 256] on button "Assets 1" at bounding box center [618, 252] width 462 height 36
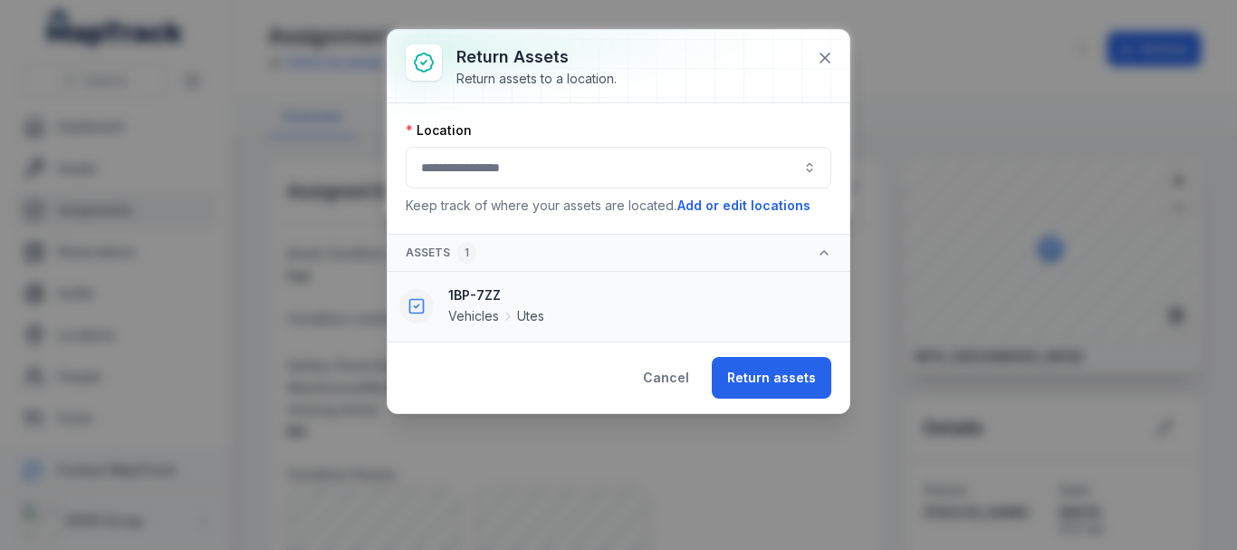
click at [415, 309] on icon "button" at bounding box center [416, 306] width 18 height 18
click at [526, 177] on button "button" at bounding box center [619, 168] width 426 height 42
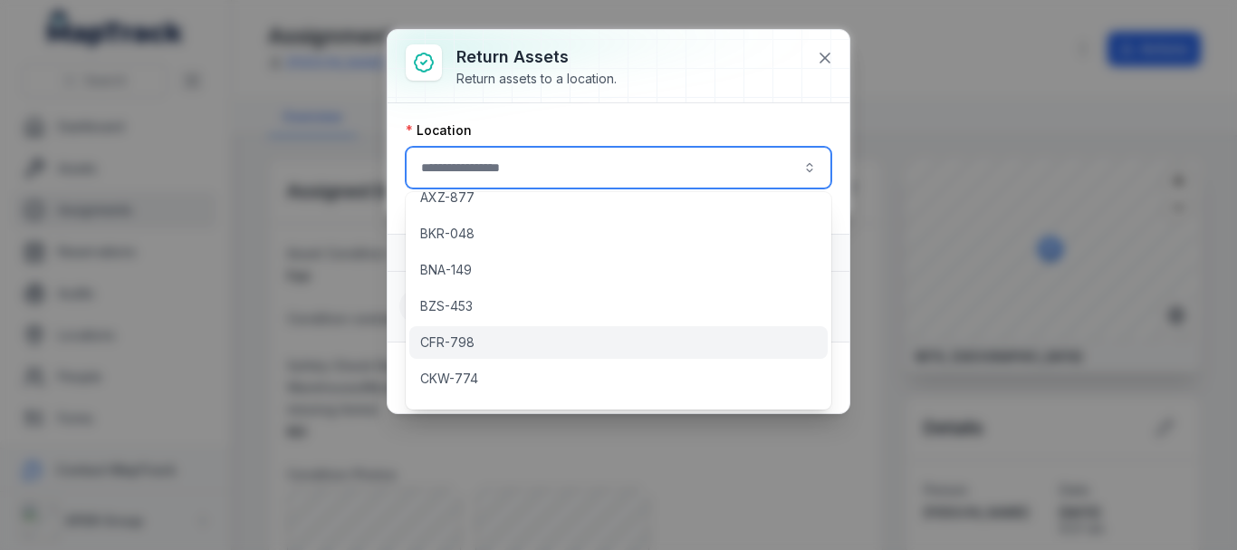
scroll to position [1358, 0]
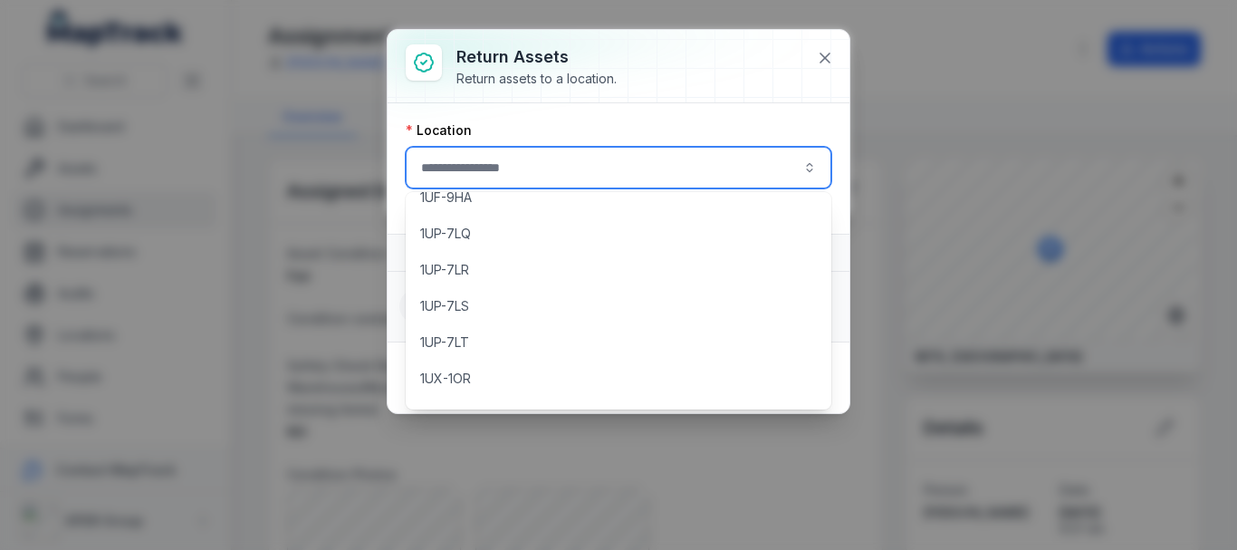
click at [473, 165] on button "button" at bounding box center [619, 168] width 426 height 42
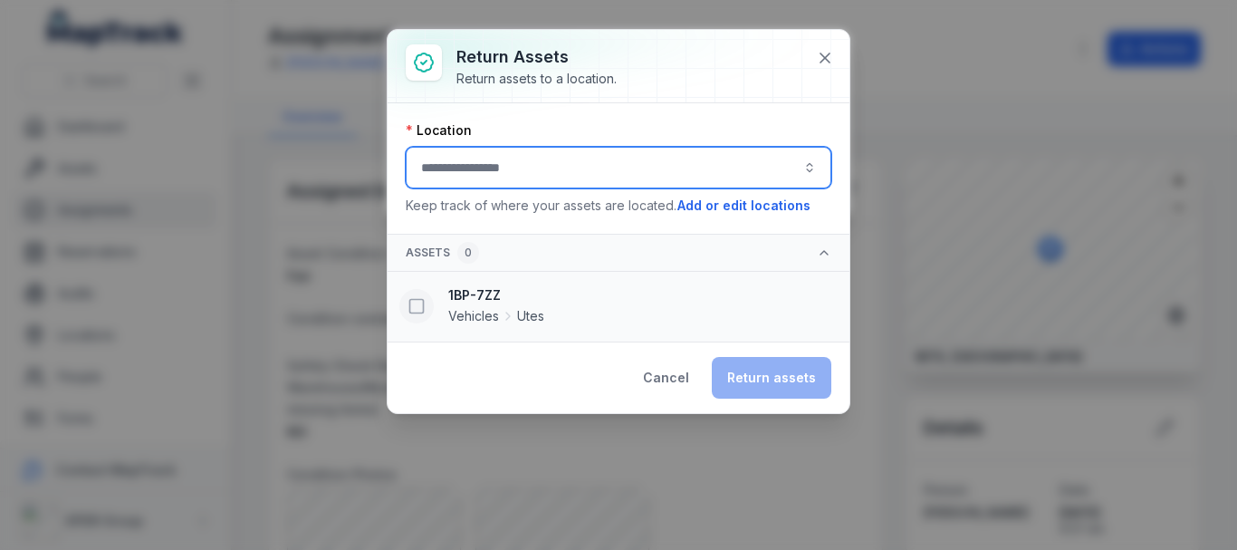
click at [473, 165] on button "button" at bounding box center [619, 168] width 426 height 42
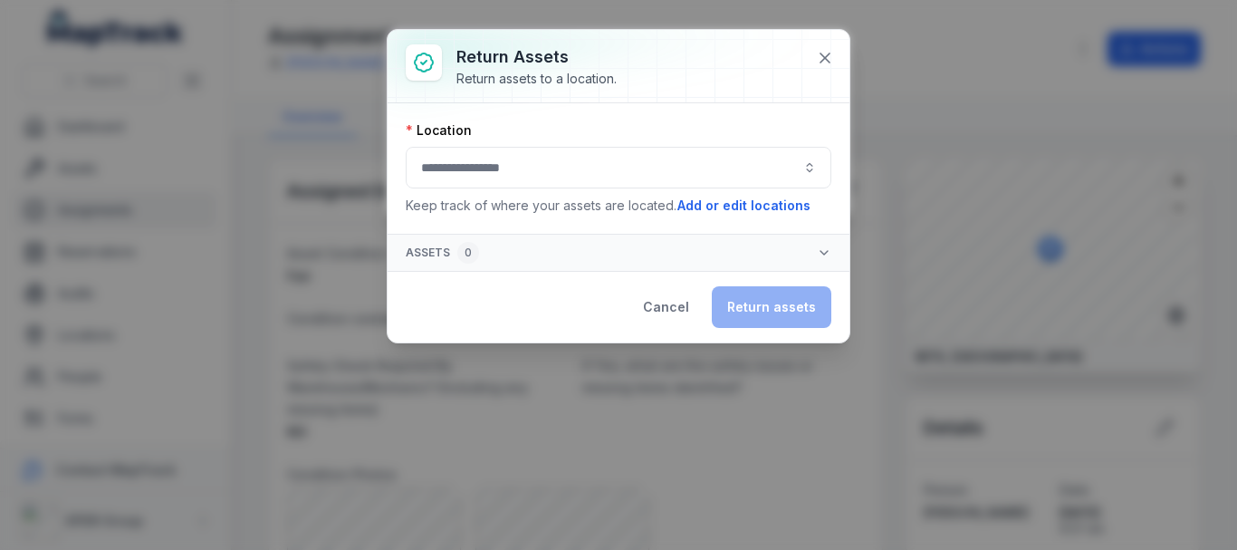
click at [499, 174] on button "button" at bounding box center [619, 168] width 426 height 42
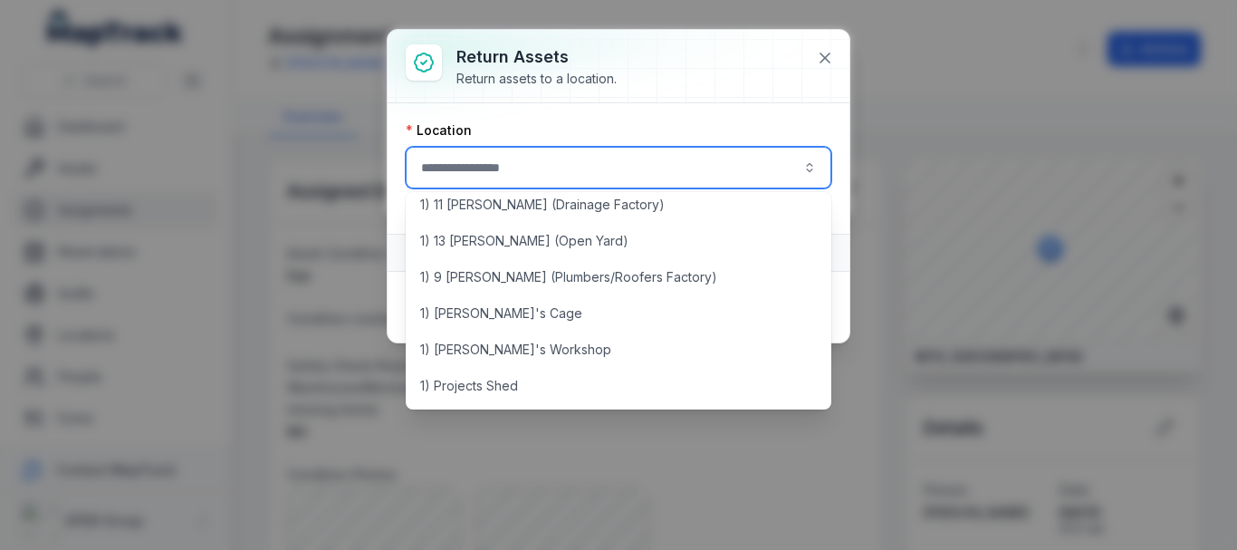
scroll to position [0, 0]
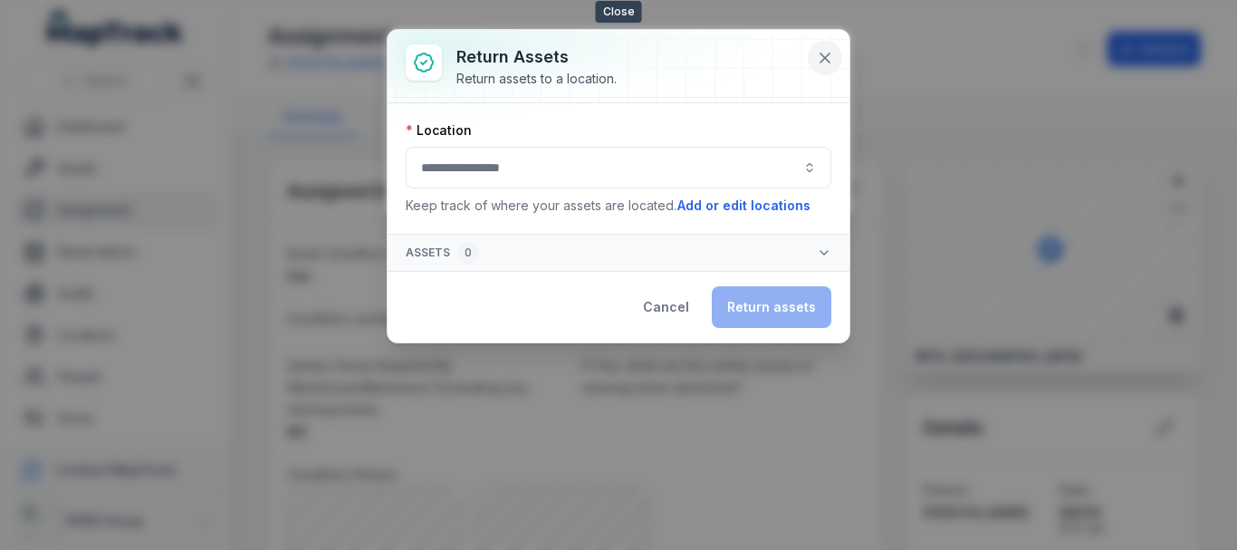
click at [822, 63] on icon at bounding box center [825, 58] width 18 height 18
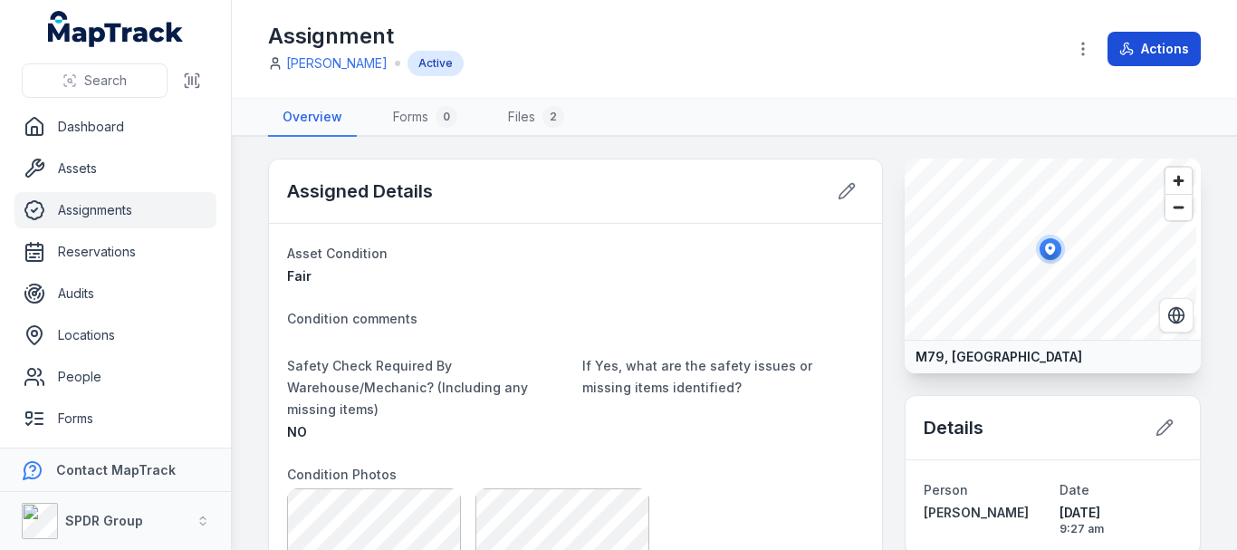
click at [1108, 43] on button "Actions" at bounding box center [1153, 49] width 93 height 34
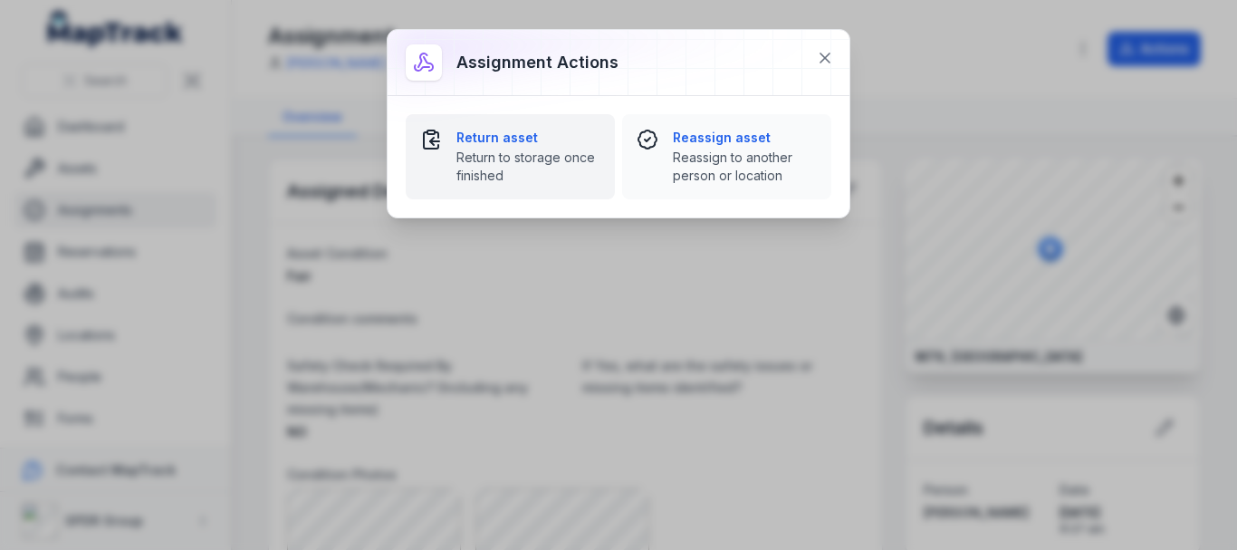
click at [531, 170] on span "Return to storage once finished" at bounding box center [528, 166] width 144 height 36
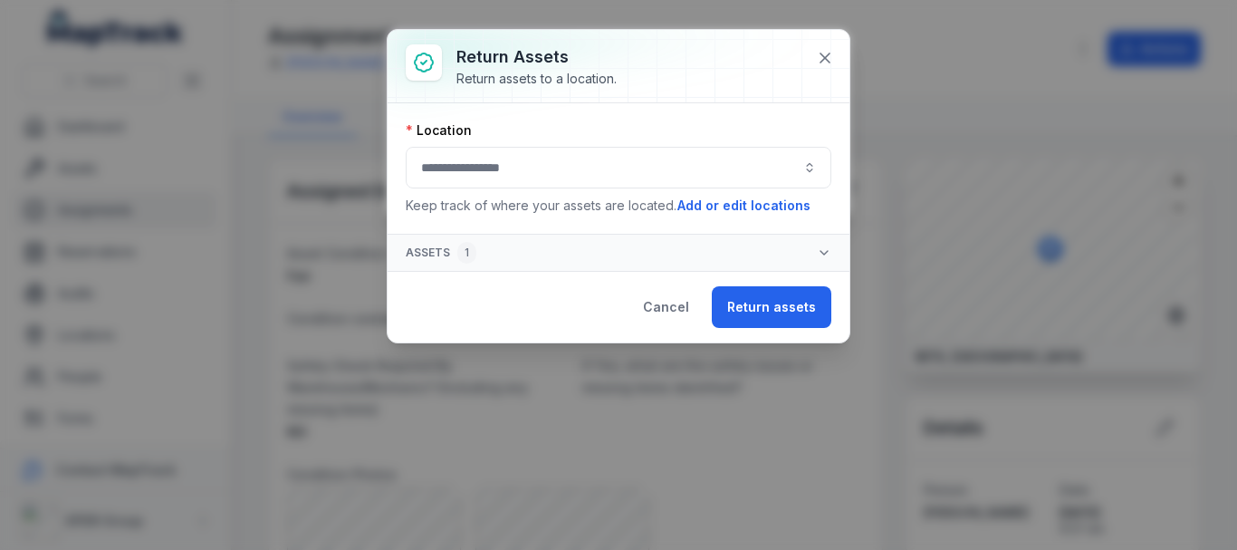
click at [510, 150] on button "button" at bounding box center [619, 168] width 426 height 42
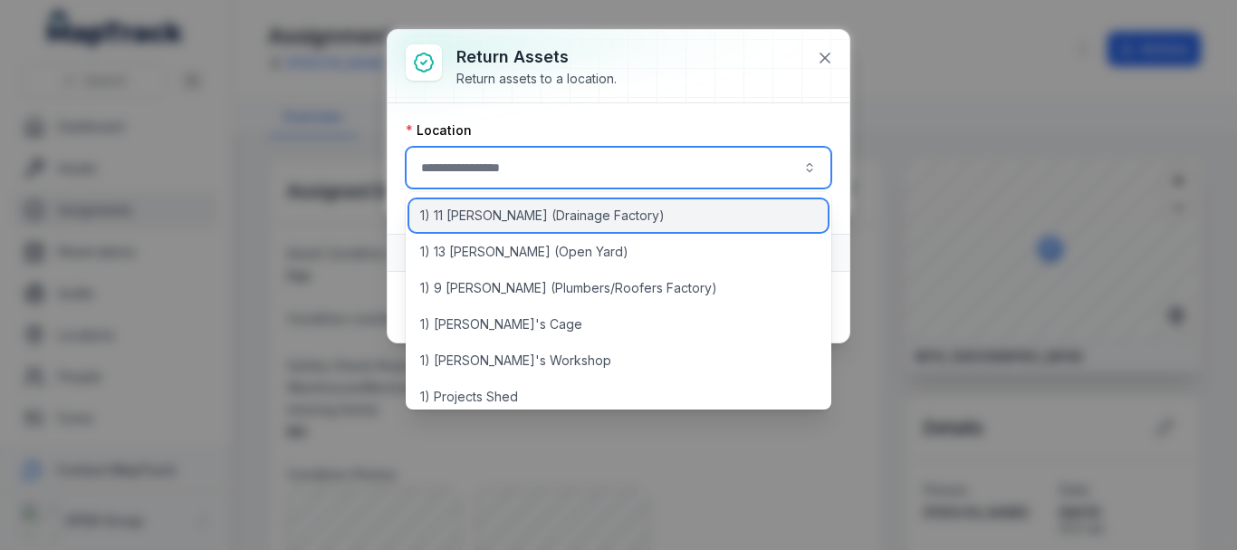
click at [495, 219] on span "1) 11 [PERSON_NAME] (Drainage Factory)" at bounding box center [542, 215] width 244 height 18
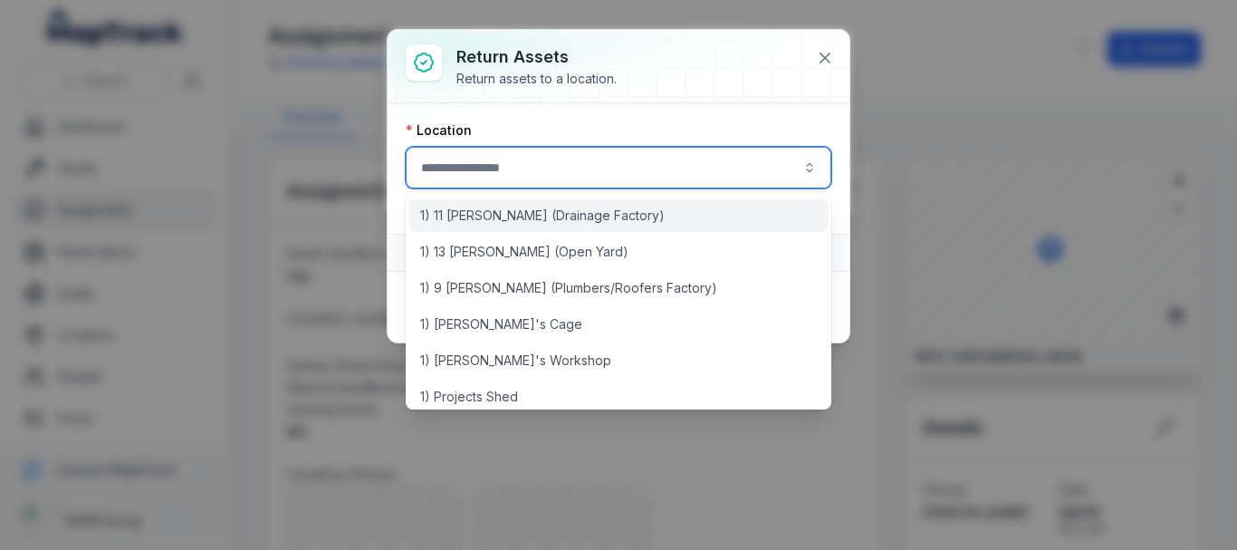
type input "**********"
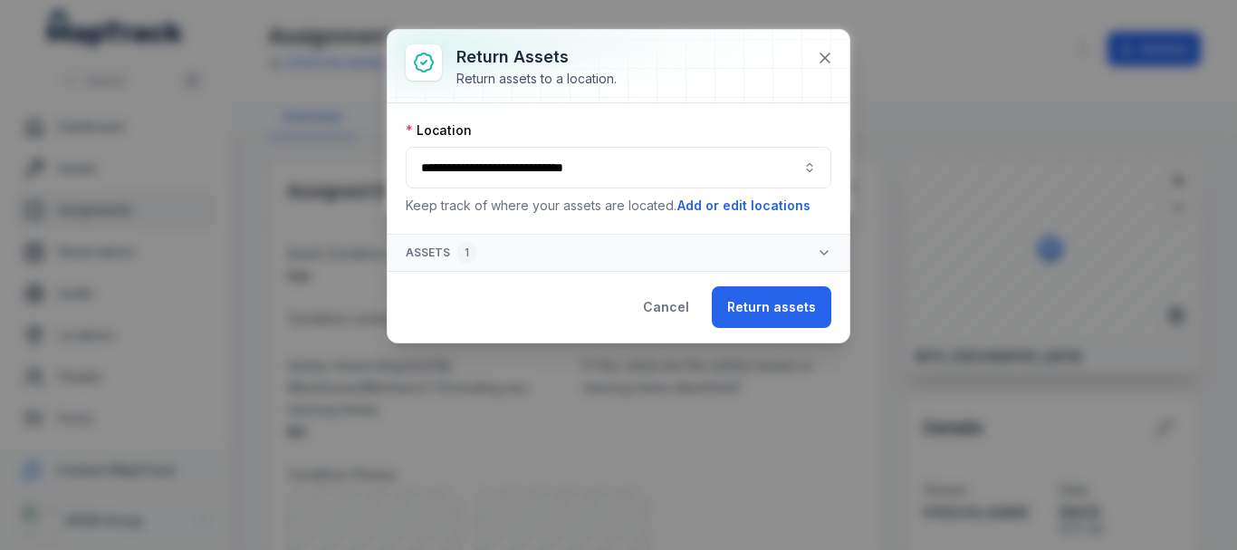
click at [723, 251] on button "Assets 1" at bounding box center [618, 252] width 462 height 36
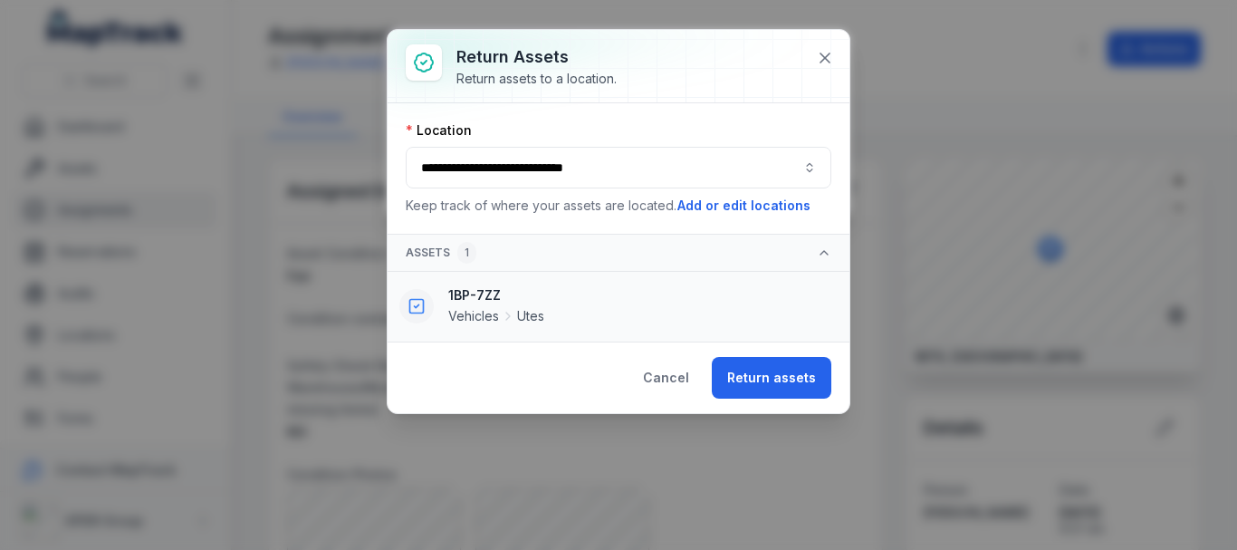
click at [424, 307] on rect "button" at bounding box center [417, 307] width 14 height 14
click at [416, 302] on icon "button" at bounding box center [416, 306] width 18 height 18
click at [722, 337] on li "1BP-7ZZ Vehicles Utes" at bounding box center [618, 306] width 460 height 69
click at [741, 360] on button "Return assets" at bounding box center [772, 378] width 120 height 42
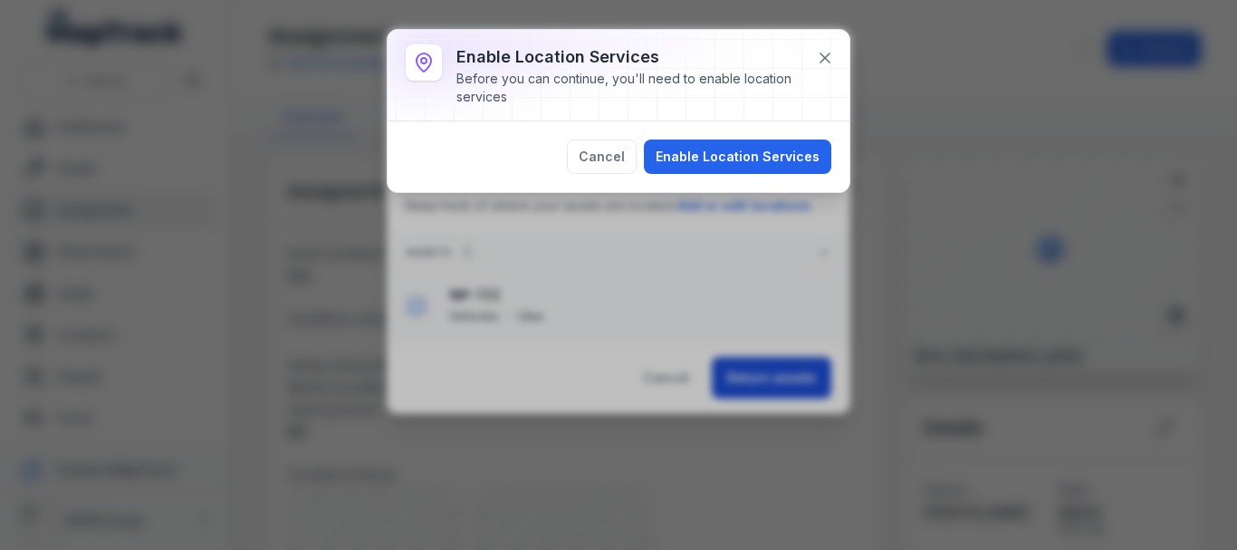
click at [741, 360] on div "Enable location services Before you can continue, you'll need to enable locatio…" at bounding box center [618, 275] width 1237 height 550
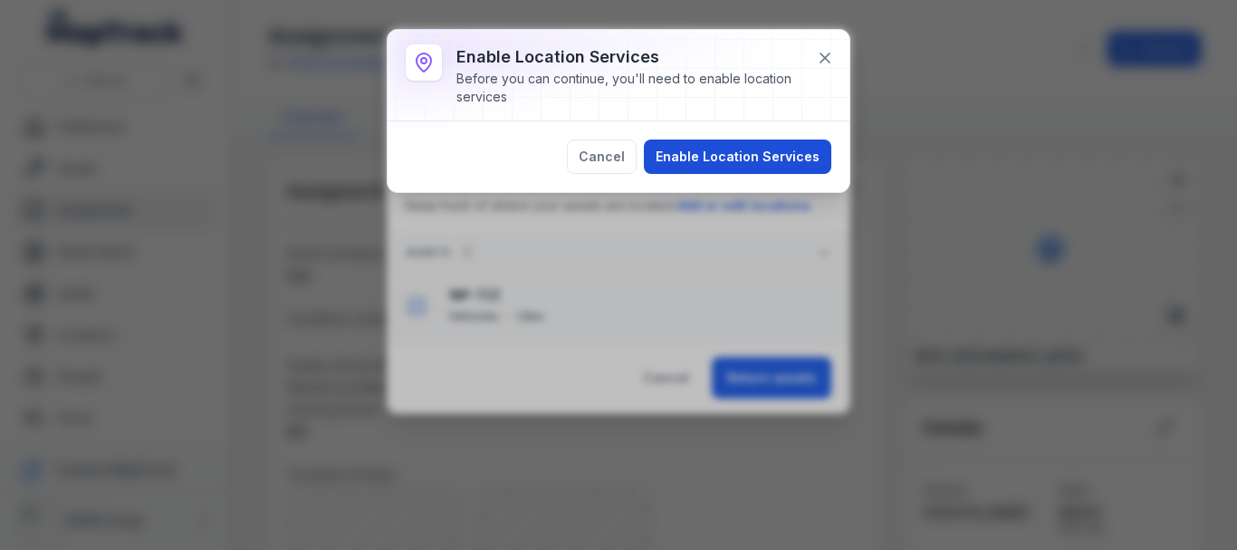
click at [713, 156] on button "Enable Location Services" at bounding box center [737, 156] width 187 height 34
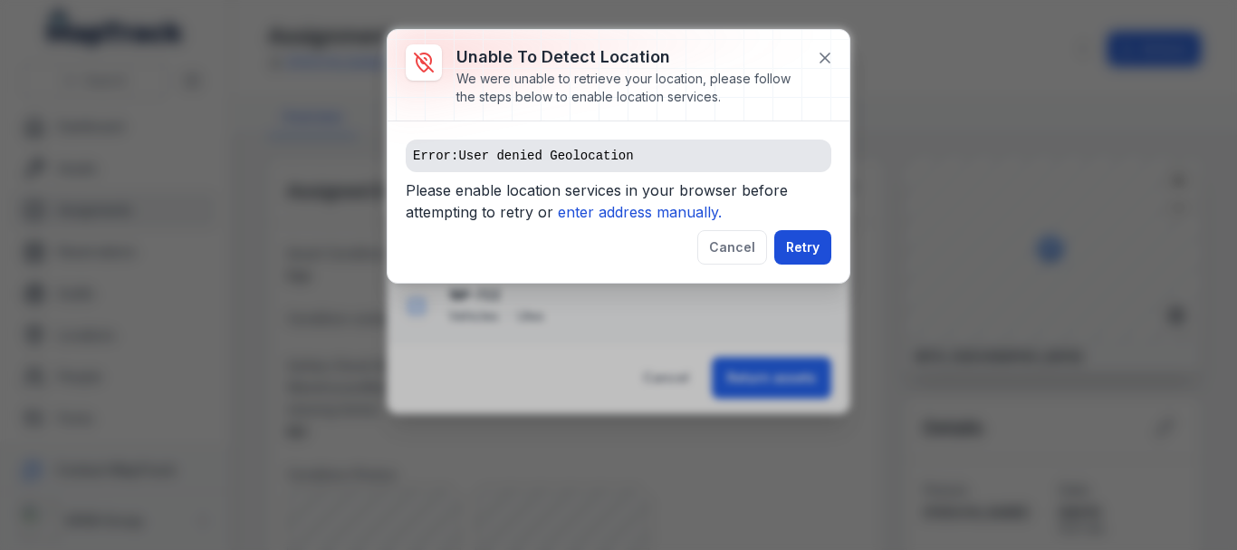
click at [799, 246] on button "Retry" at bounding box center [802, 247] width 57 height 34
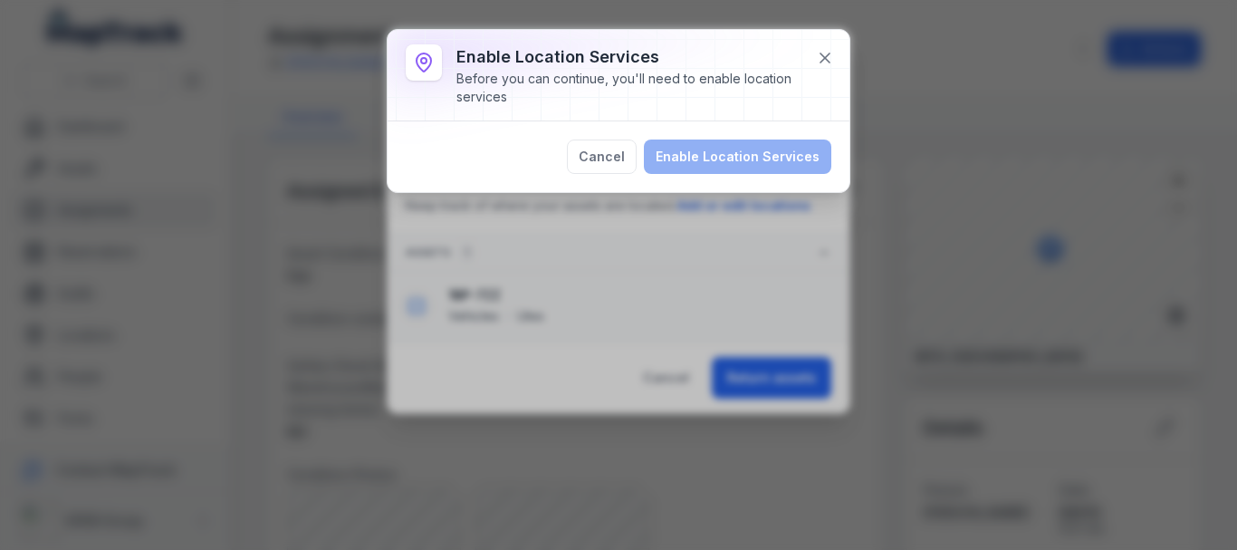
click at [703, 160] on div "Cancel Enable Location Services" at bounding box center [619, 156] width 426 height 34
click at [618, 170] on button "Cancel" at bounding box center [602, 156] width 70 height 34
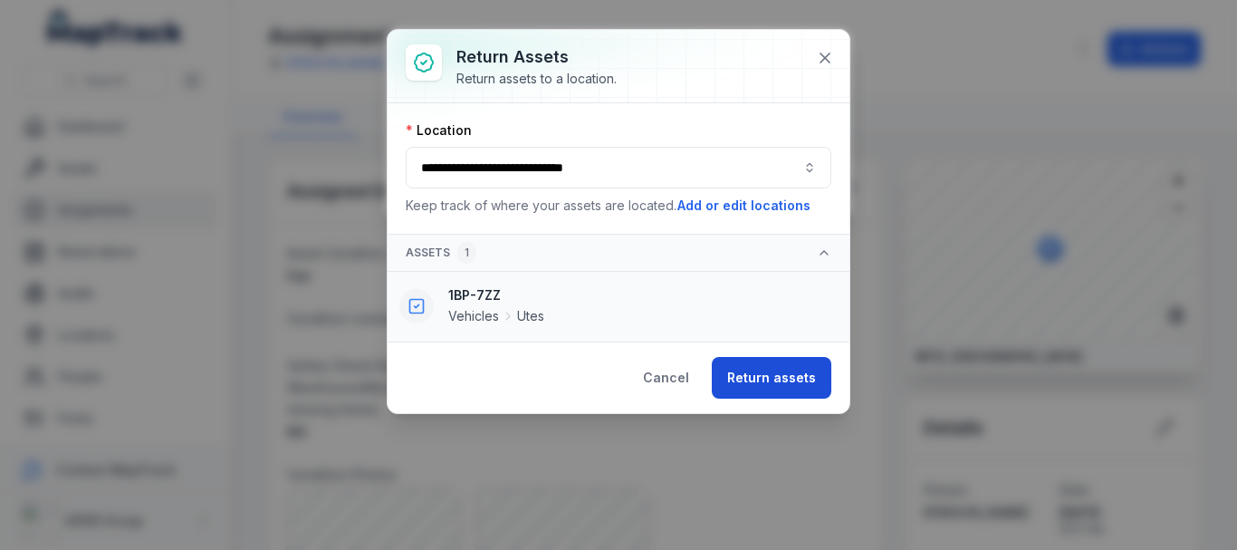
click at [760, 388] on button "Return assets" at bounding box center [772, 378] width 120 height 42
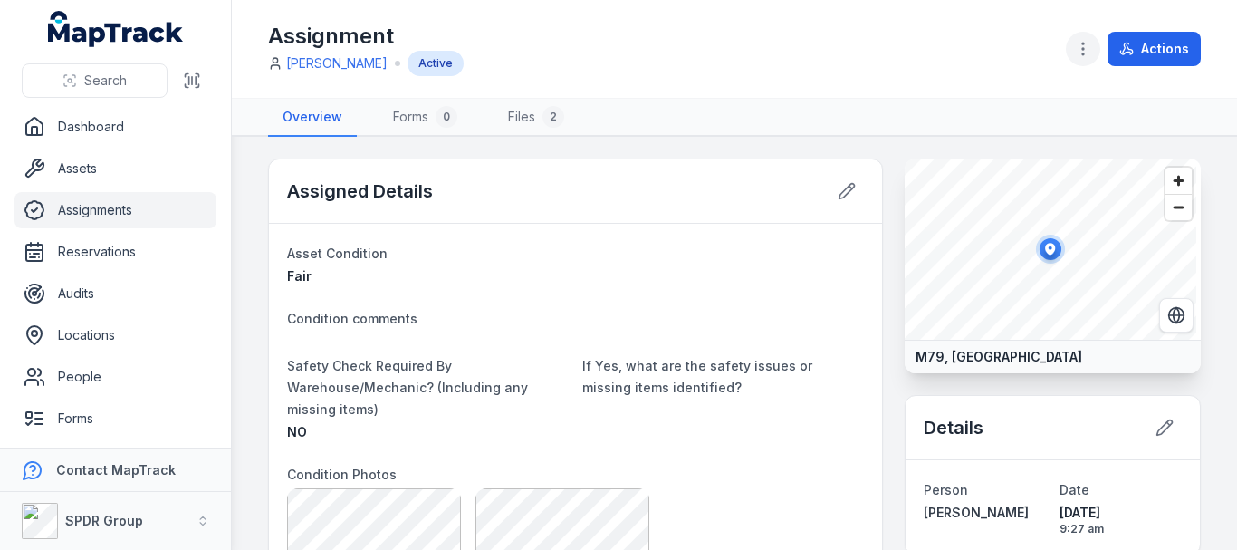
click at [1069, 53] on button "button" at bounding box center [1083, 49] width 34 height 34
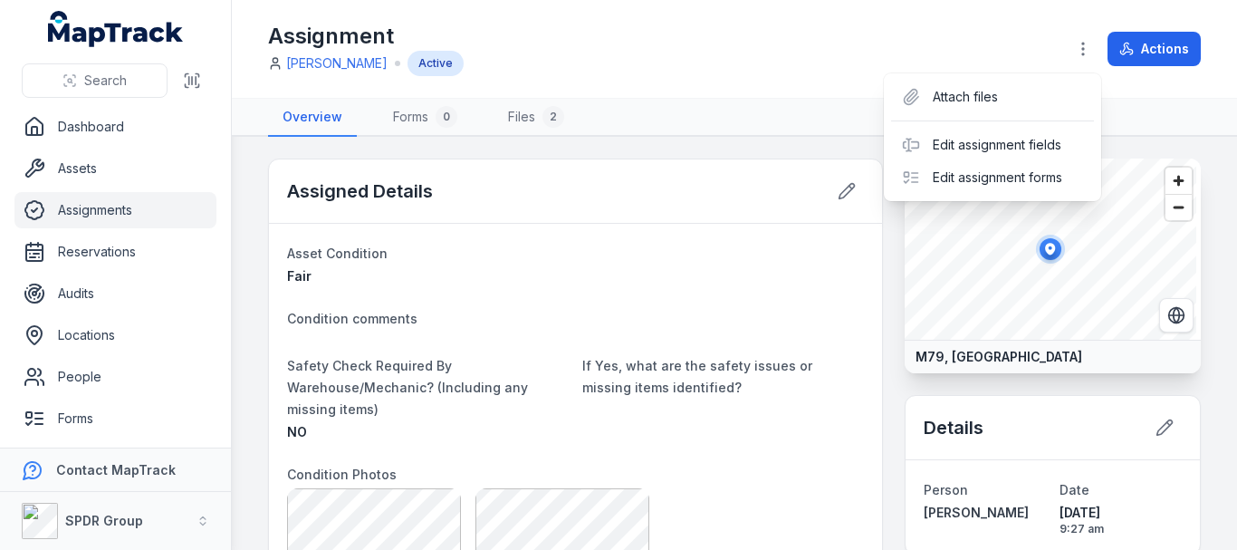
click at [107, 180] on div "Search Dashboard Assets Assignments Reservations Audits Locations People Forms …" at bounding box center [618, 275] width 1237 height 550
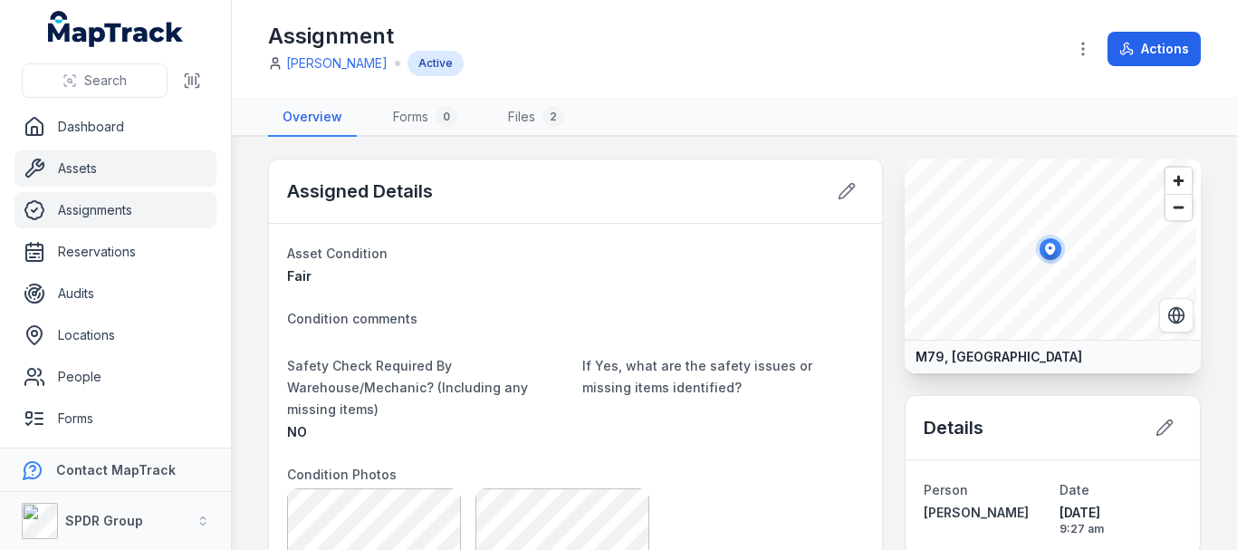
click at [103, 178] on link "Assets" at bounding box center [115, 168] width 202 height 36
